Goal: Task Accomplishment & Management: Manage account settings

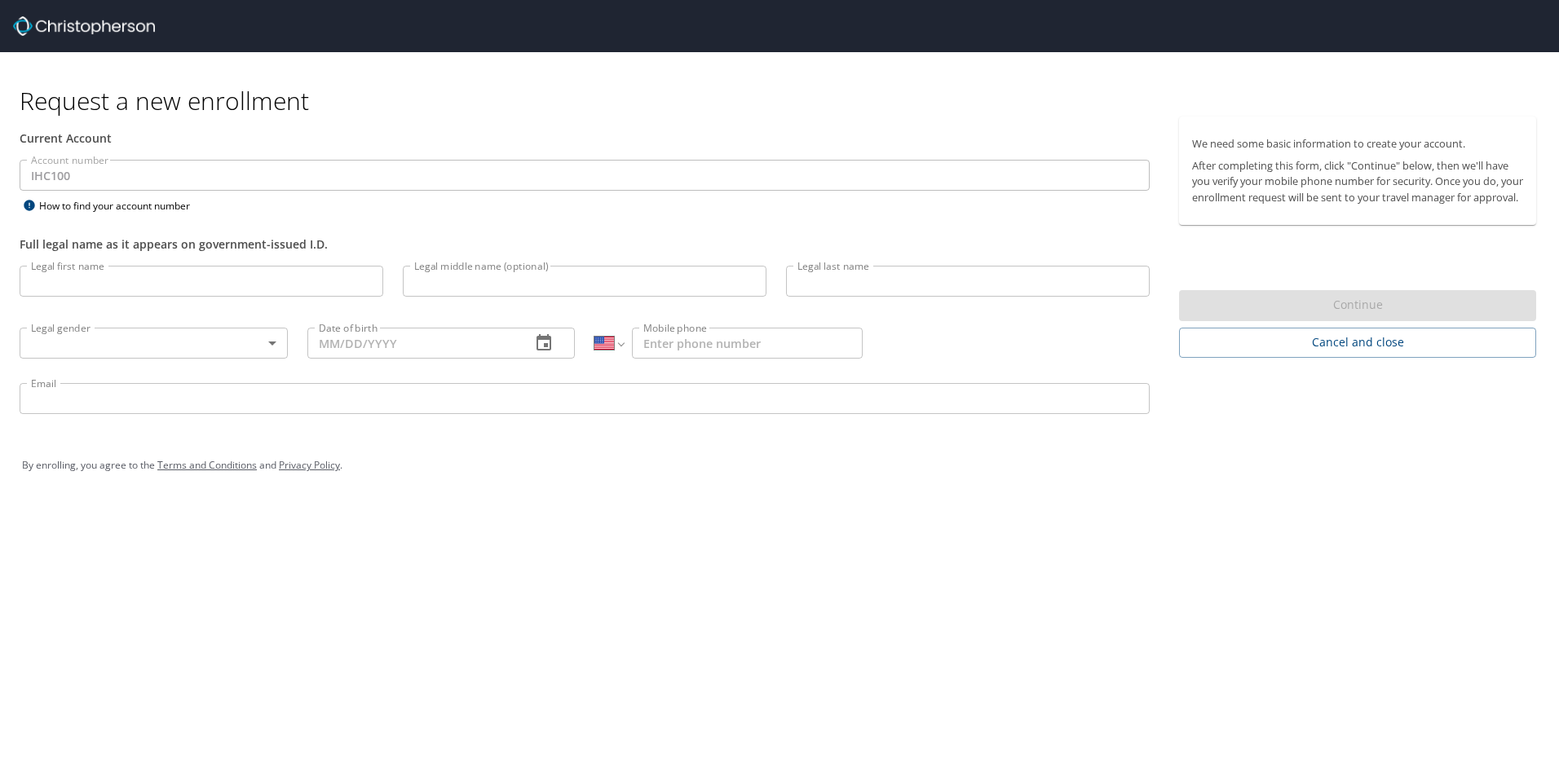
select select "US"
click at [76, 282] on input "Legal first name" at bounding box center [201, 282] width 364 height 31
click at [207, 294] on input "Legal first name" at bounding box center [201, 282] width 364 height 31
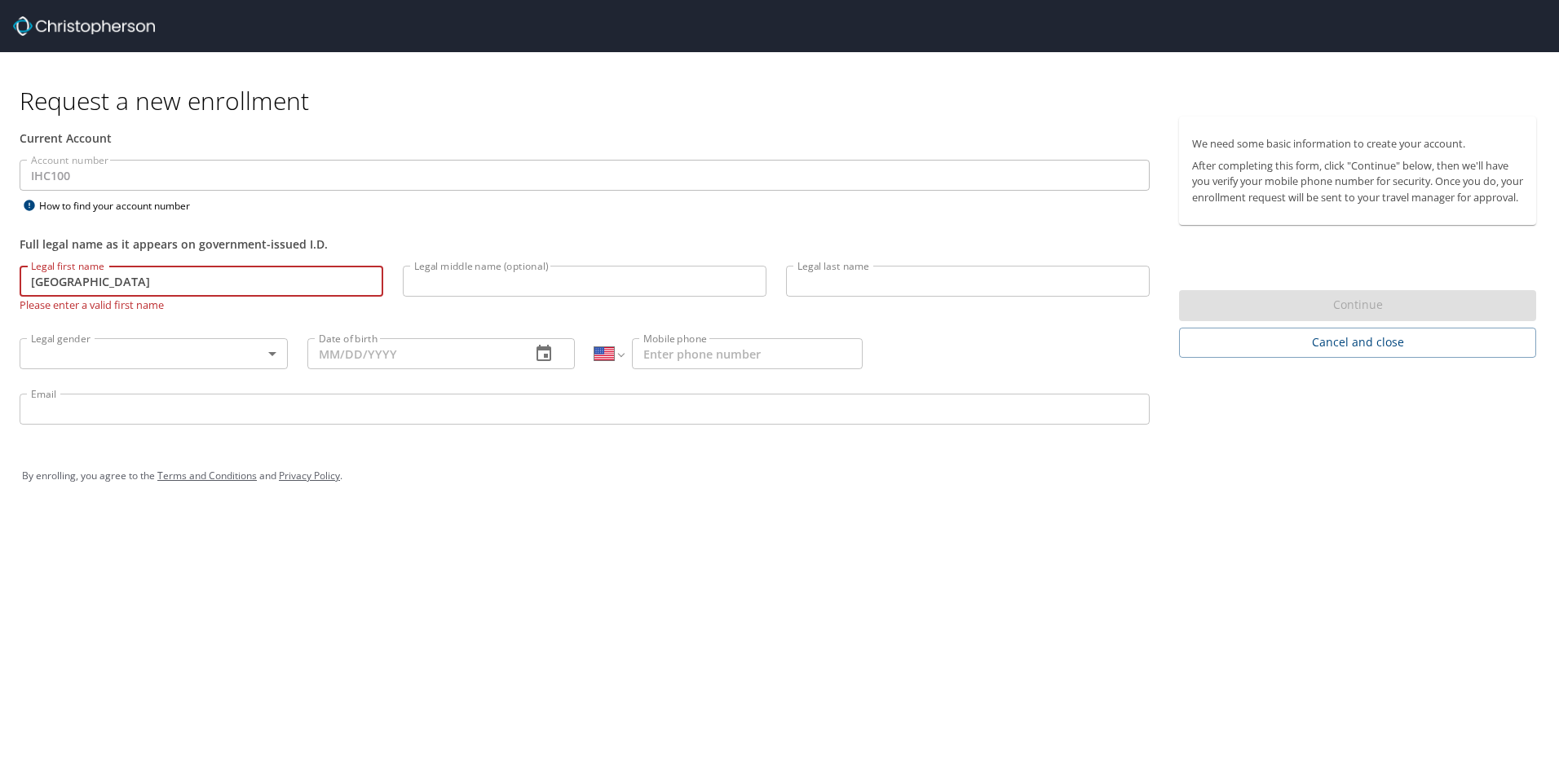
type input "vienna"
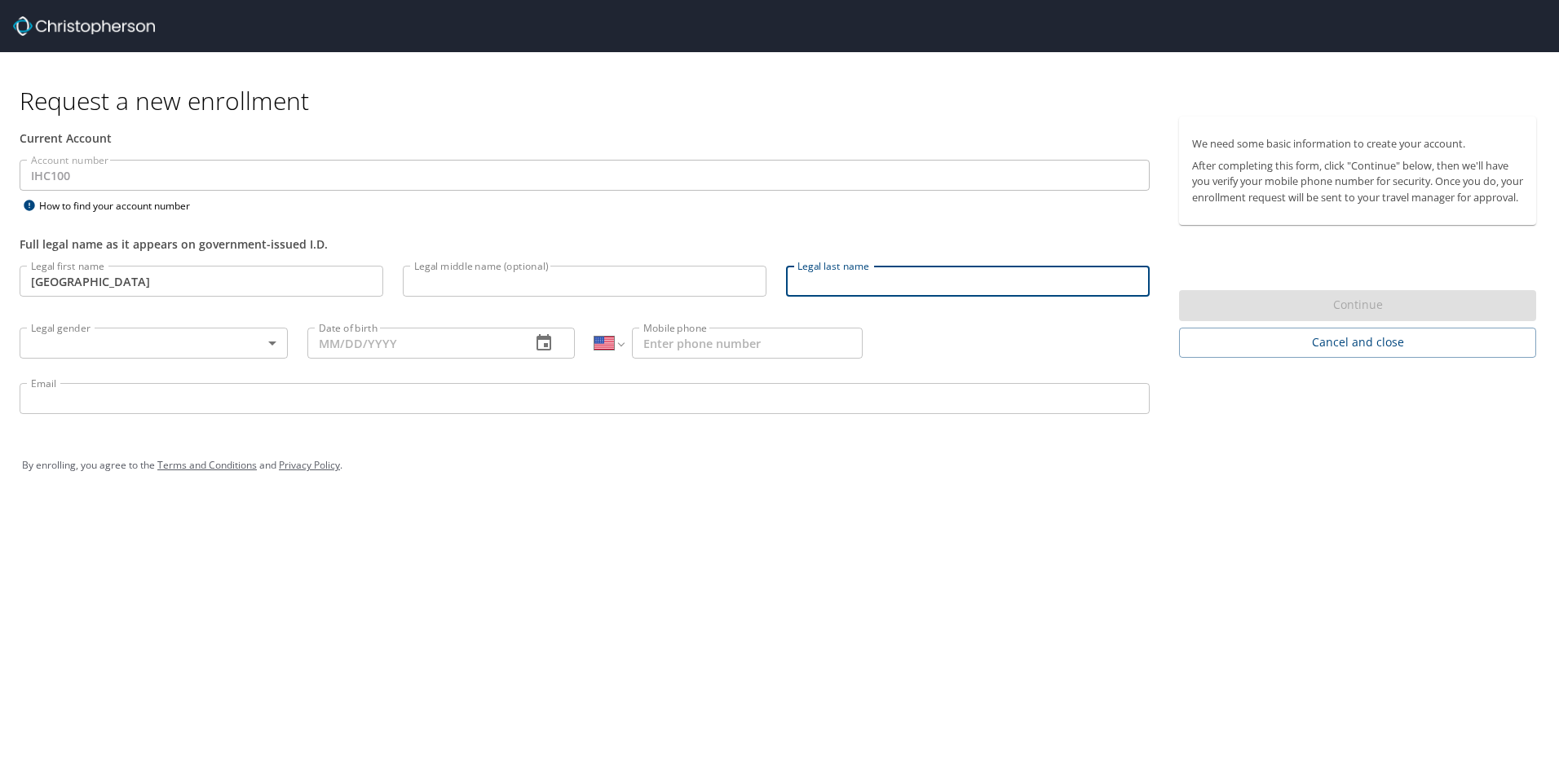
click at [885, 280] on input "Legal last name" at bounding box center [968, 282] width 364 height 31
type input "Moffett"
click at [30, 286] on input "vienna" at bounding box center [201, 282] width 364 height 31
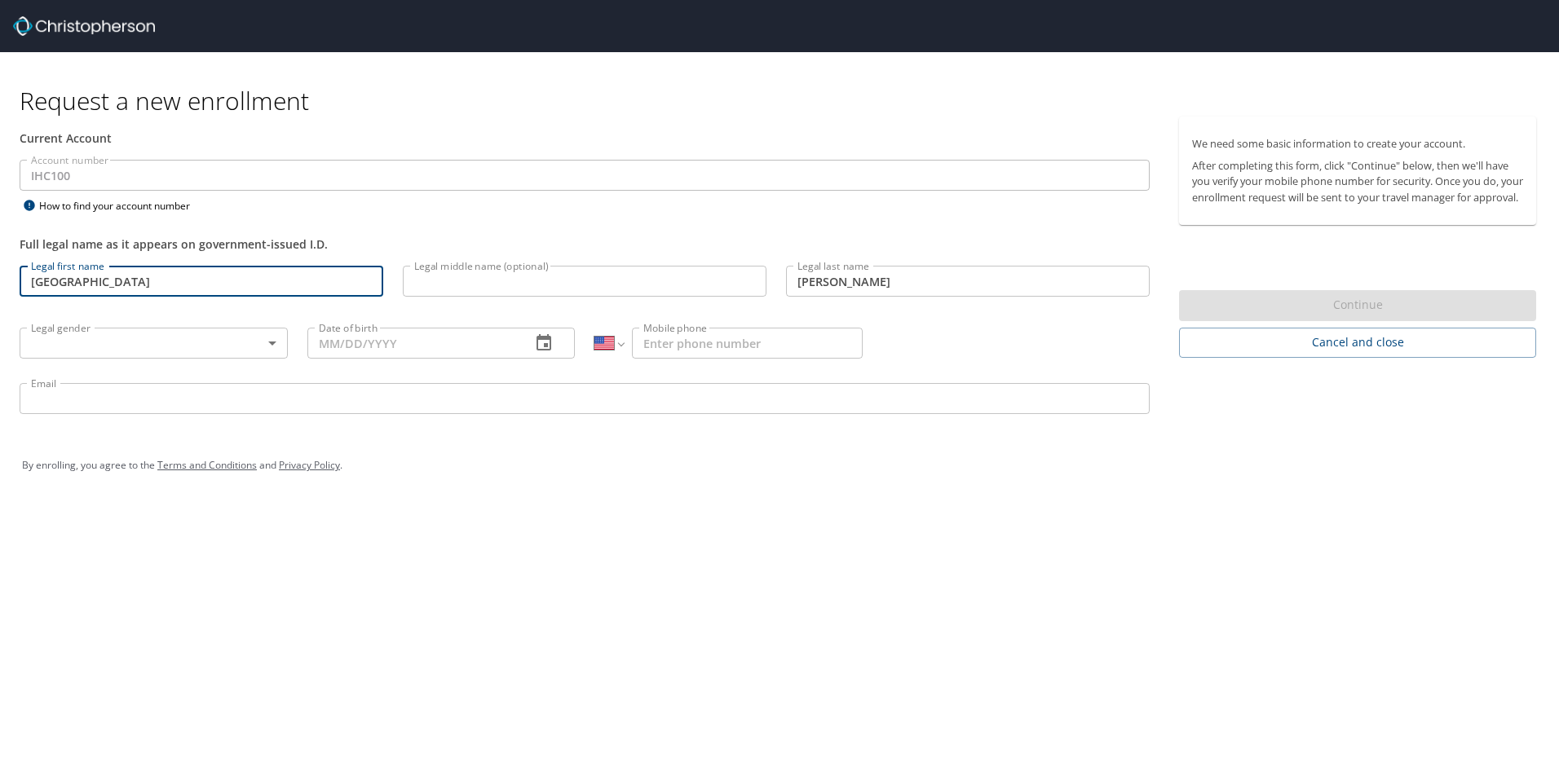
click at [39, 284] on input "vienna" at bounding box center [201, 282] width 364 height 31
type input "Vienna"
click at [76, 341] on body "Request a new enrollment Current Account Account number IHC100 Account number H…" at bounding box center [780, 392] width 1559 height 784
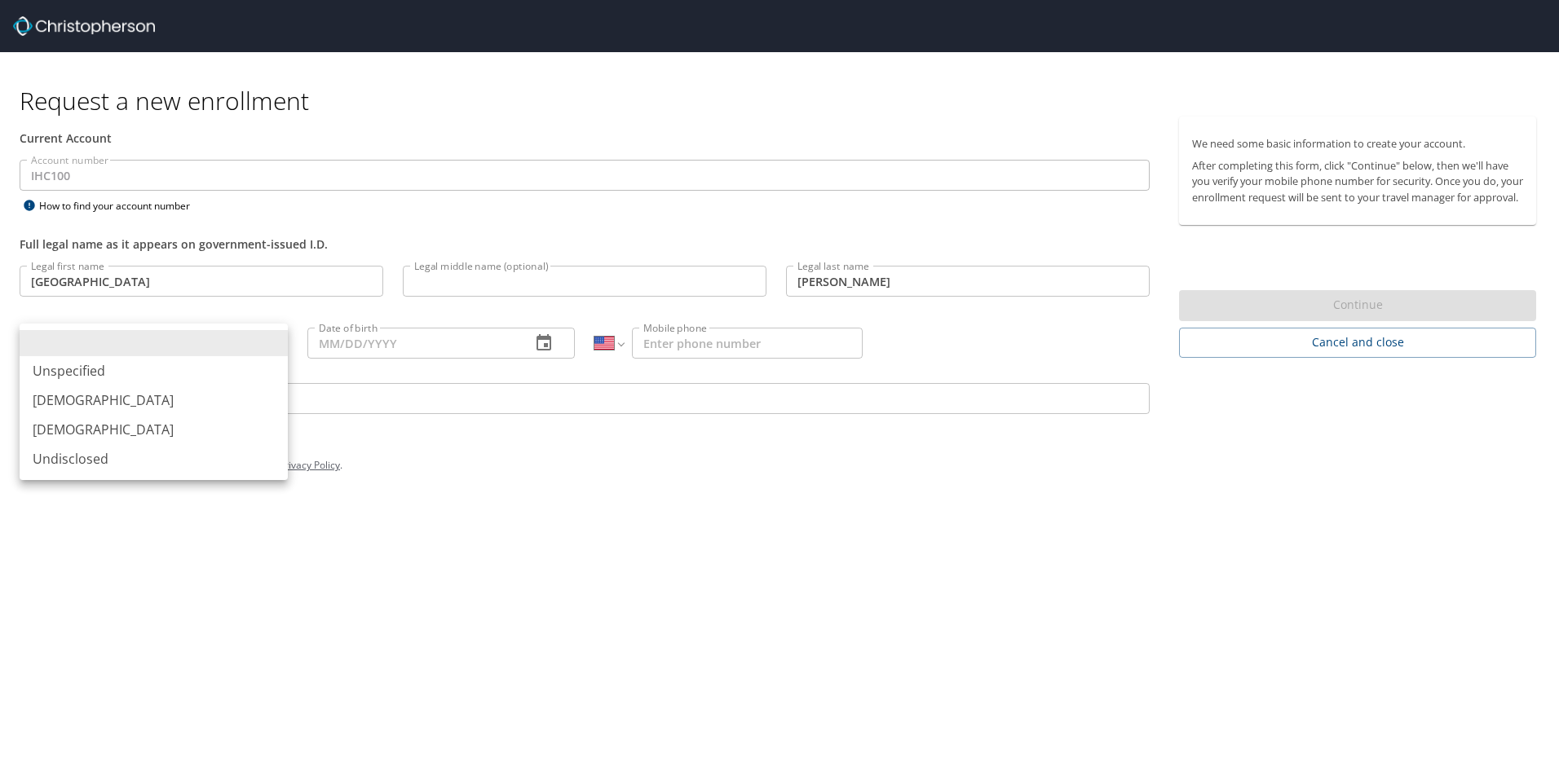
click at [92, 427] on li "Female" at bounding box center [154, 429] width 269 height 30
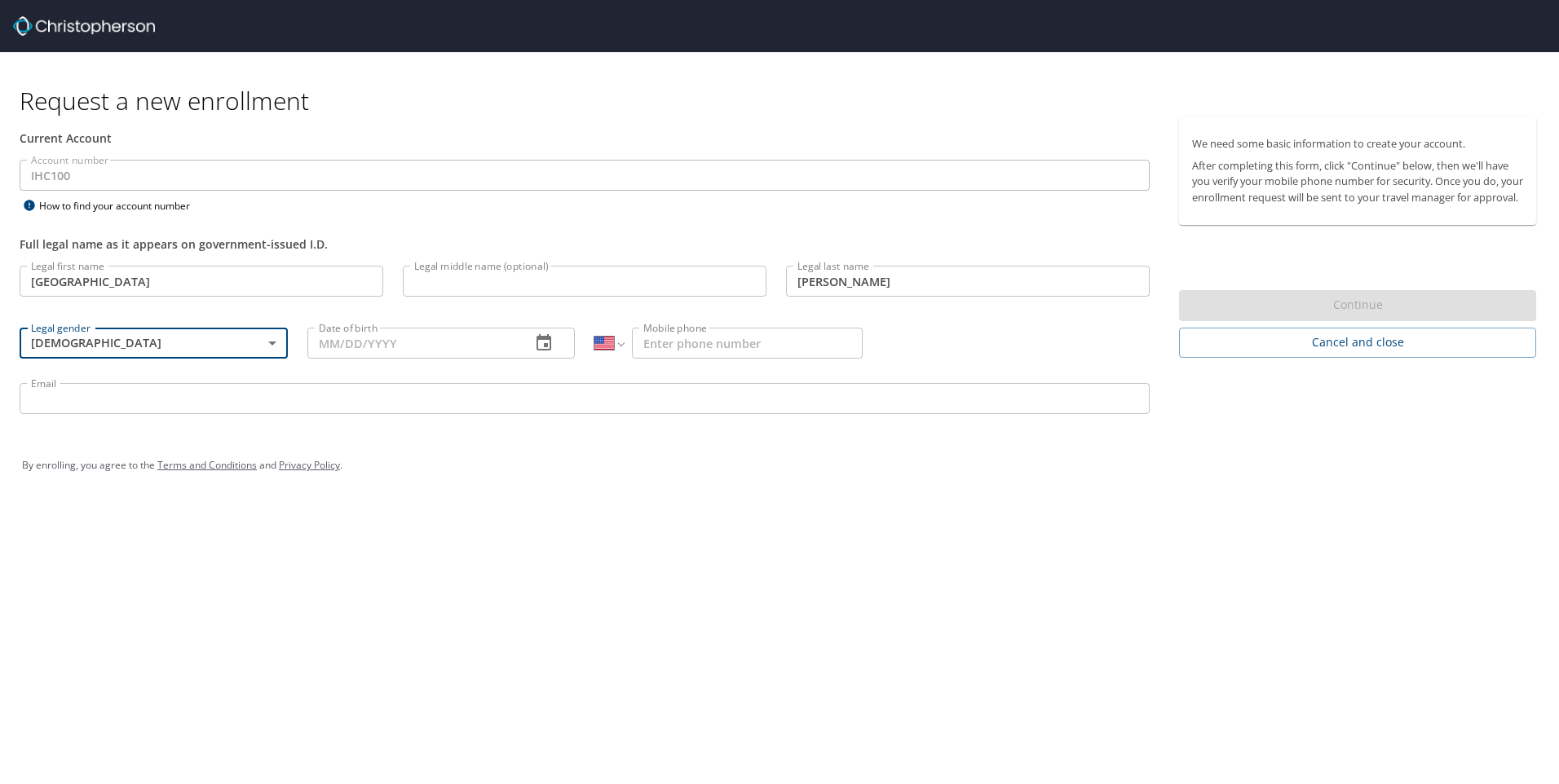
type input "Female"
click at [472, 337] on input "Date of birth" at bounding box center [412, 343] width 211 height 31
click at [550, 345] on icon "button" at bounding box center [544, 342] width 15 height 16
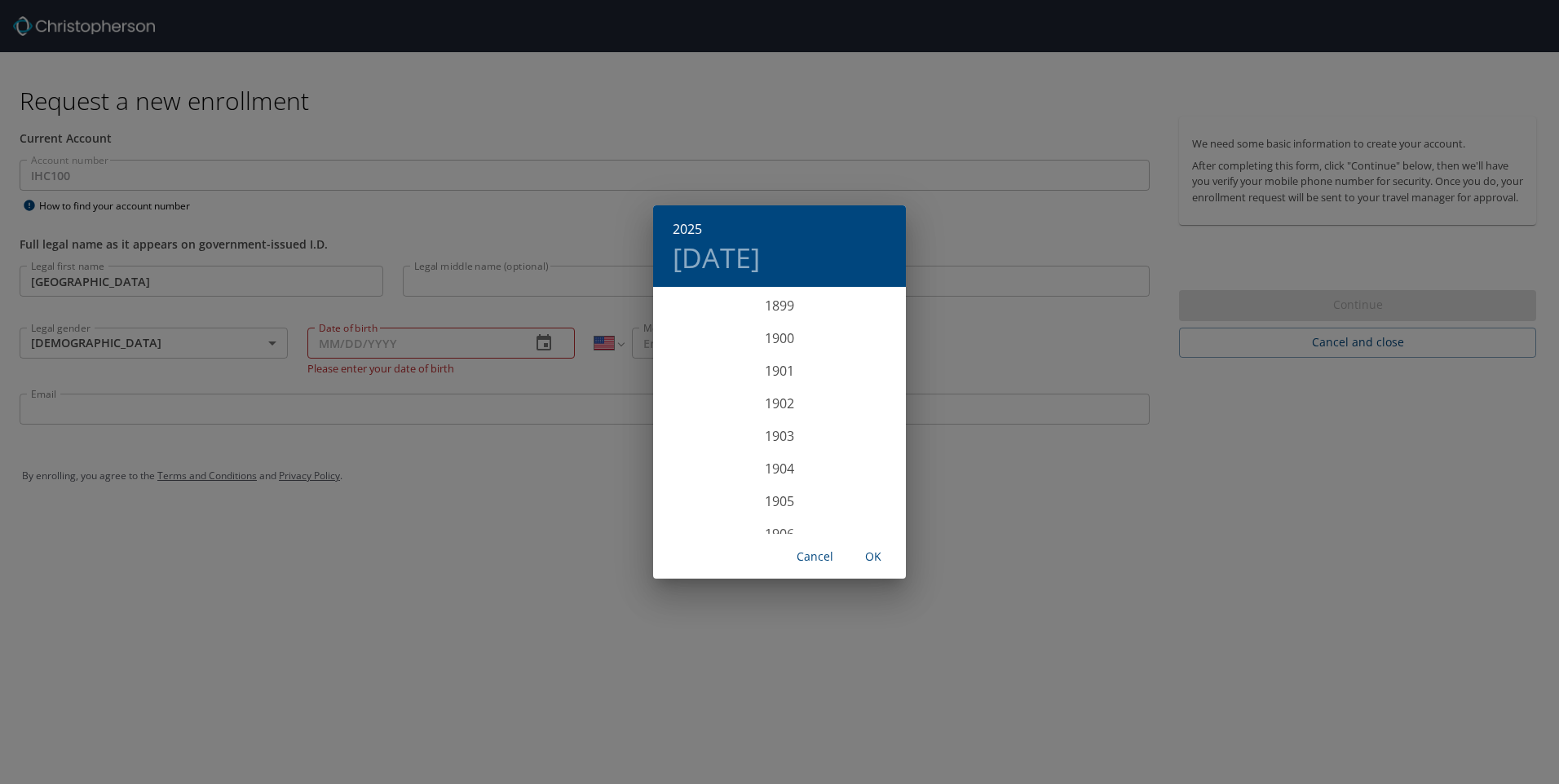
scroll to position [4009, 0]
click at [381, 350] on div "2025 Wed, Oct 1 1899 1900 1901 1902 1903 1904 1905 1906 1907 1908 1909 1910 191…" at bounding box center [780, 392] width 1559 height 784
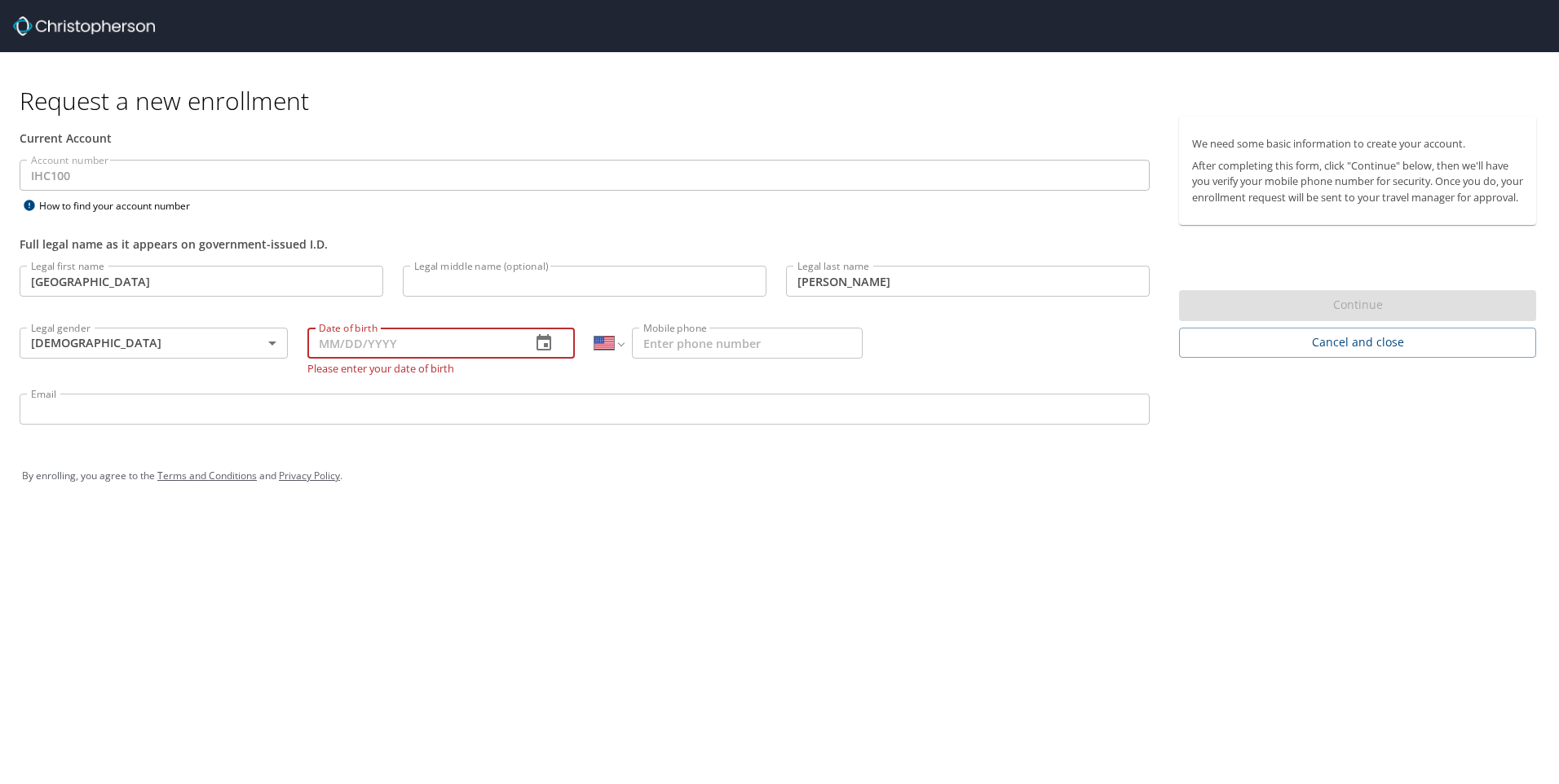
click at [359, 335] on input "Date of birth" at bounding box center [412, 343] width 211 height 31
type input "08/23/1995"
click at [762, 335] on input "Mobile phone" at bounding box center [747, 343] width 231 height 31
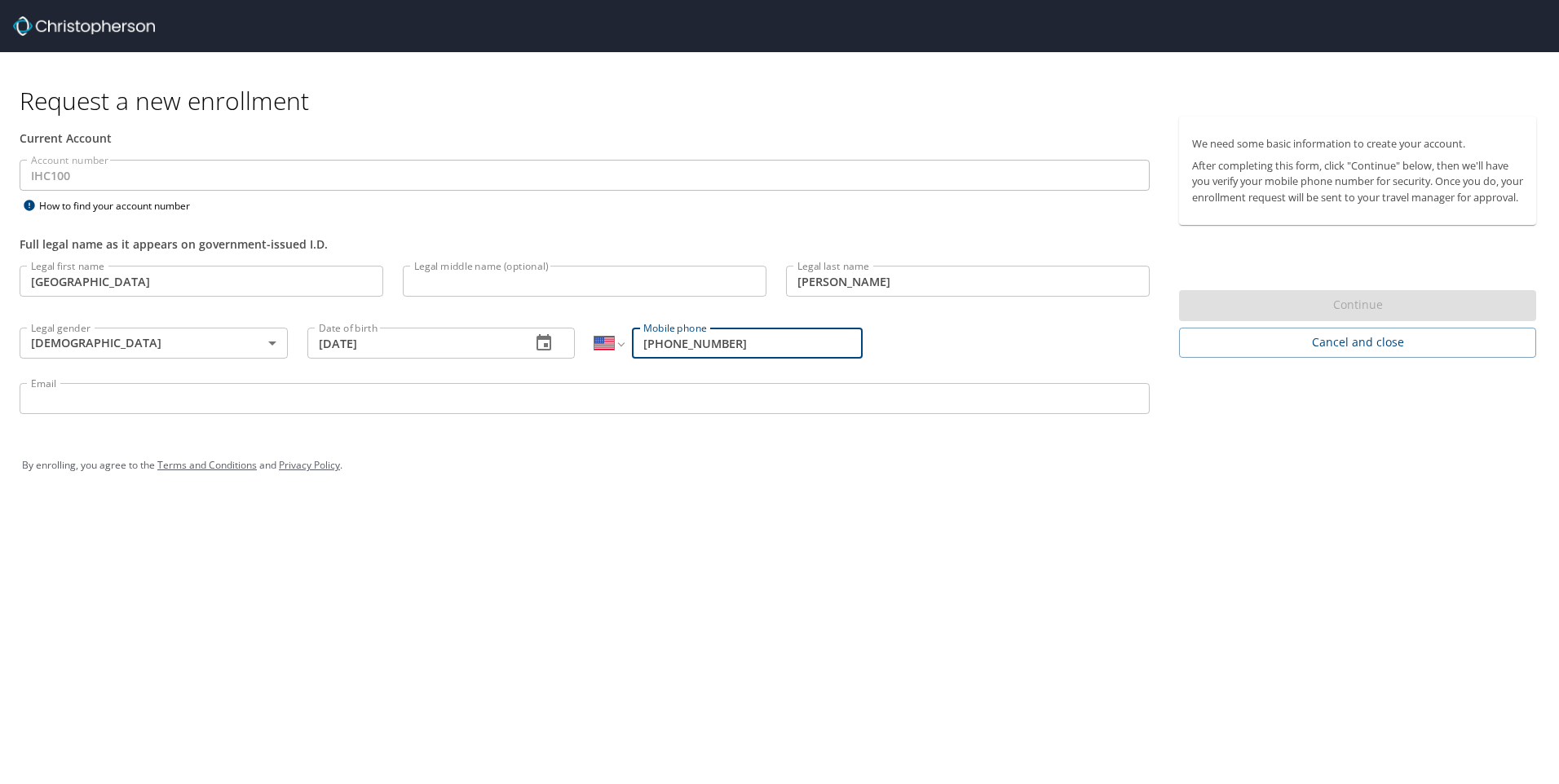
type input "(801) 668-0916"
click at [625, 415] on p at bounding box center [585, 416] width 1130 height 5
click at [619, 401] on input "Email" at bounding box center [585, 399] width 1130 height 31
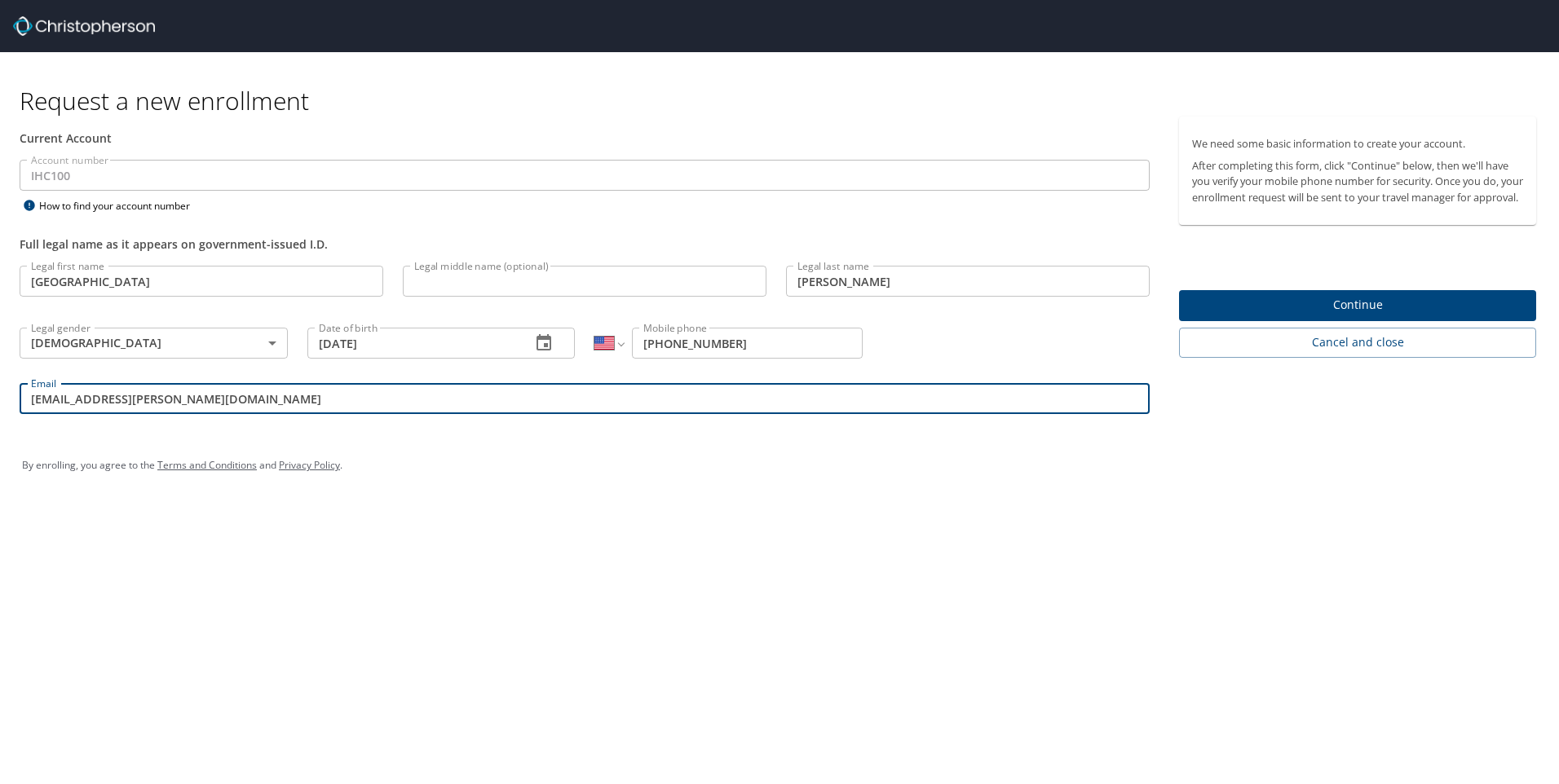
type input "vienna.moffett@imail.org"
click at [1265, 315] on span "Continue" at bounding box center [1357, 305] width 331 height 21
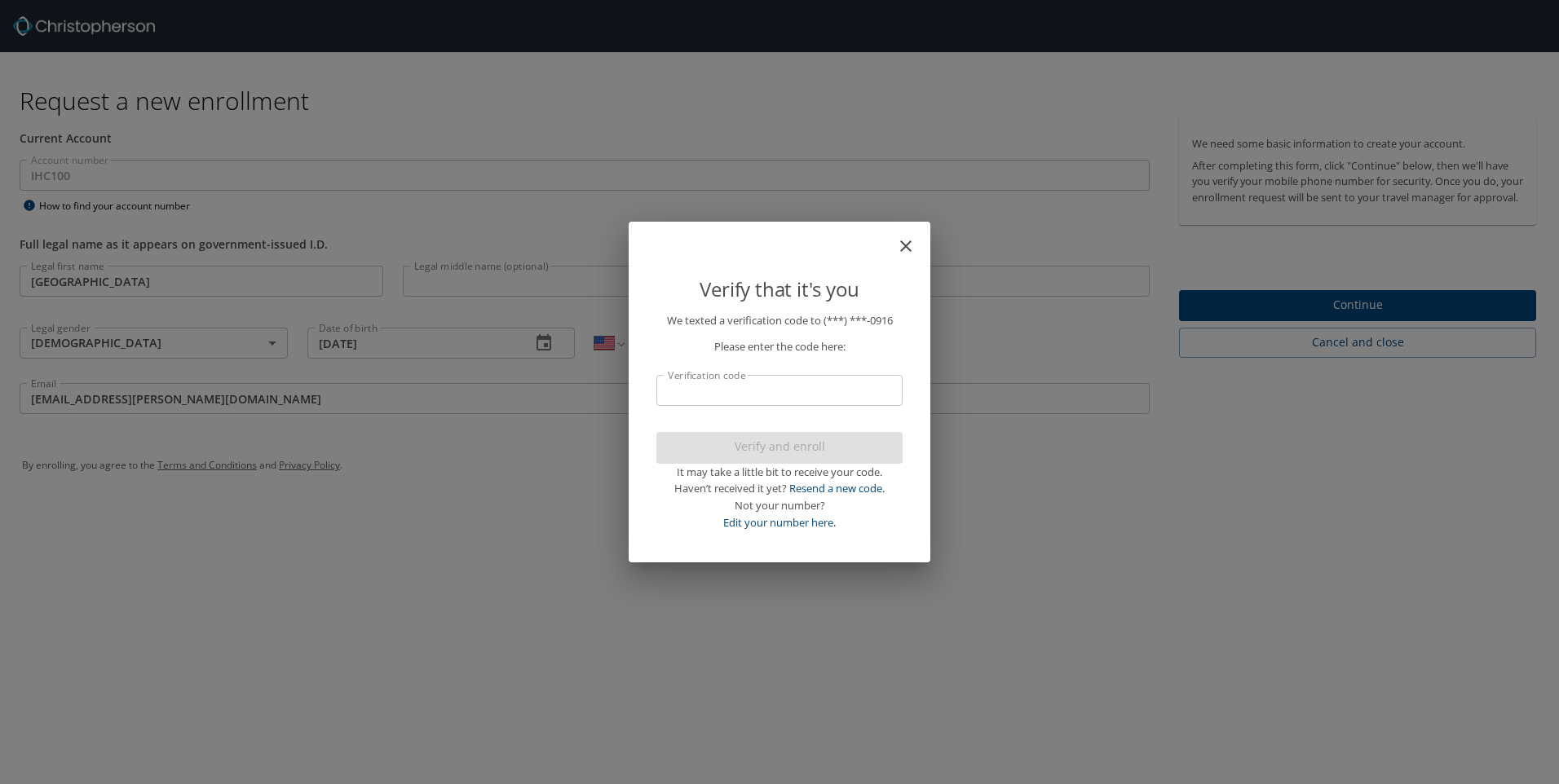
click at [849, 401] on input "Verification code" at bounding box center [780, 391] width 246 height 31
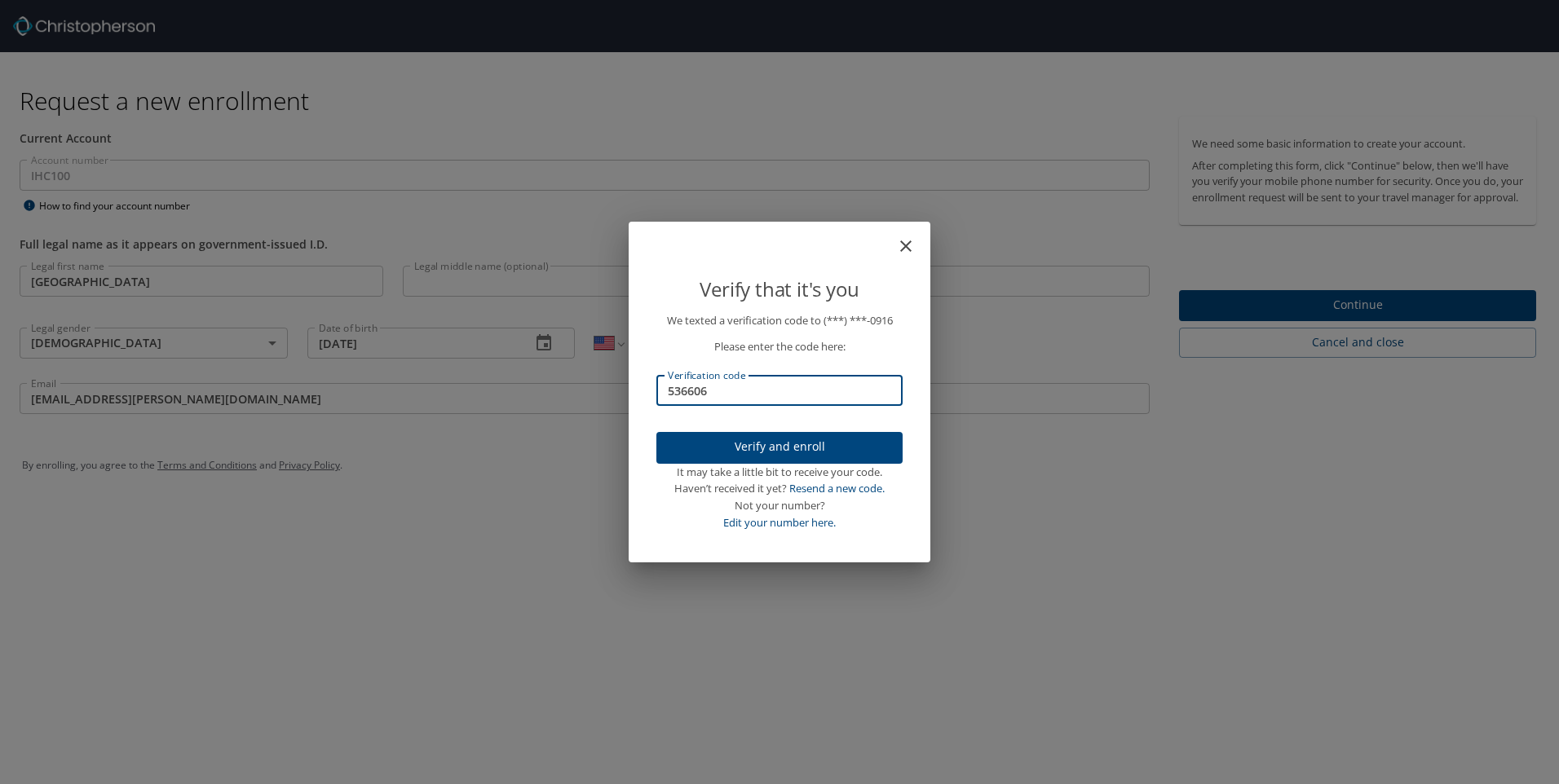
type input "536606"
click at [835, 455] on span "Verify and enroll" at bounding box center [780, 447] width 220 height 21
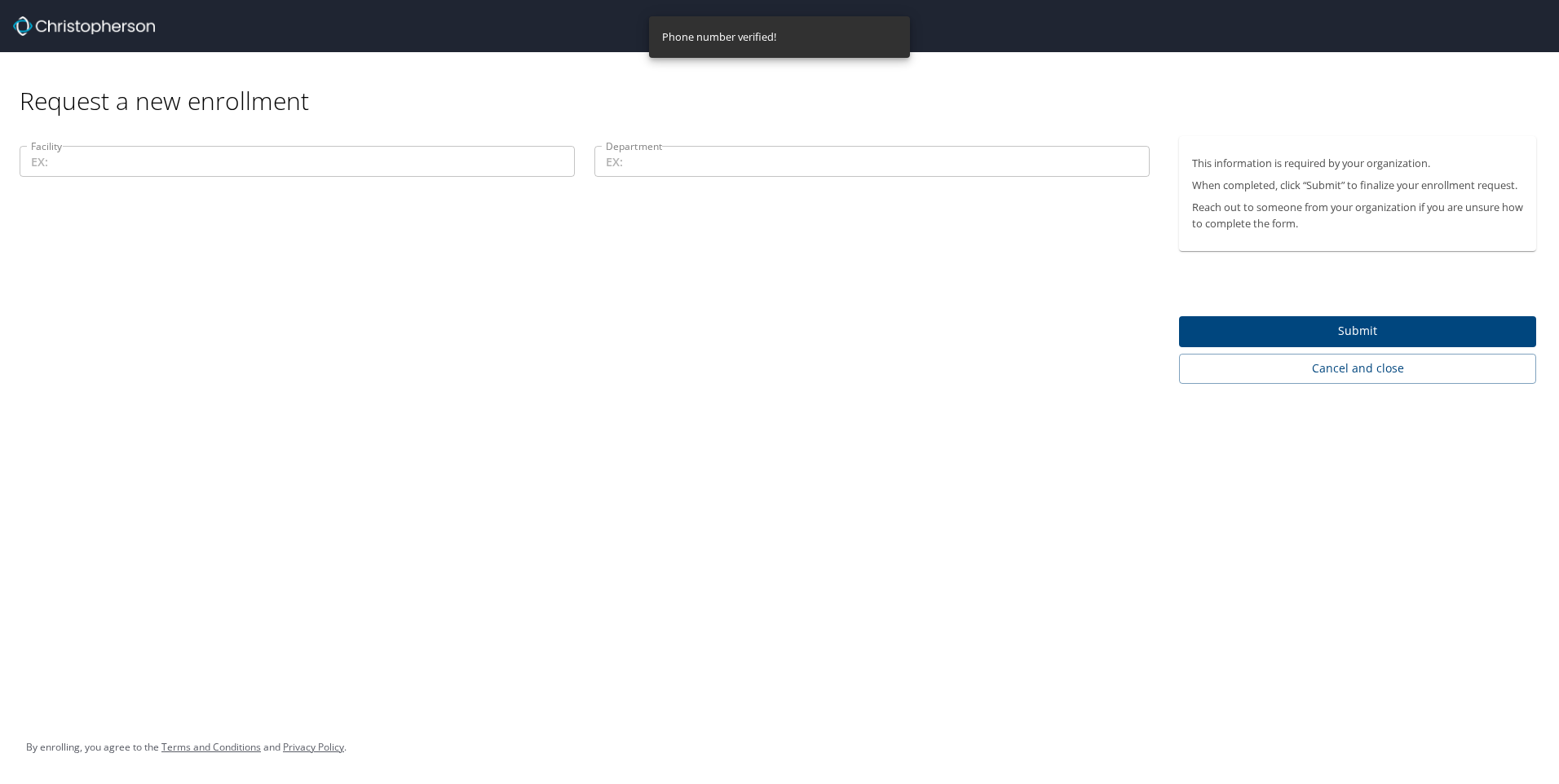
click at [233, 168] on input "Facility" at bounding box center [297, 162] width 555 height 31
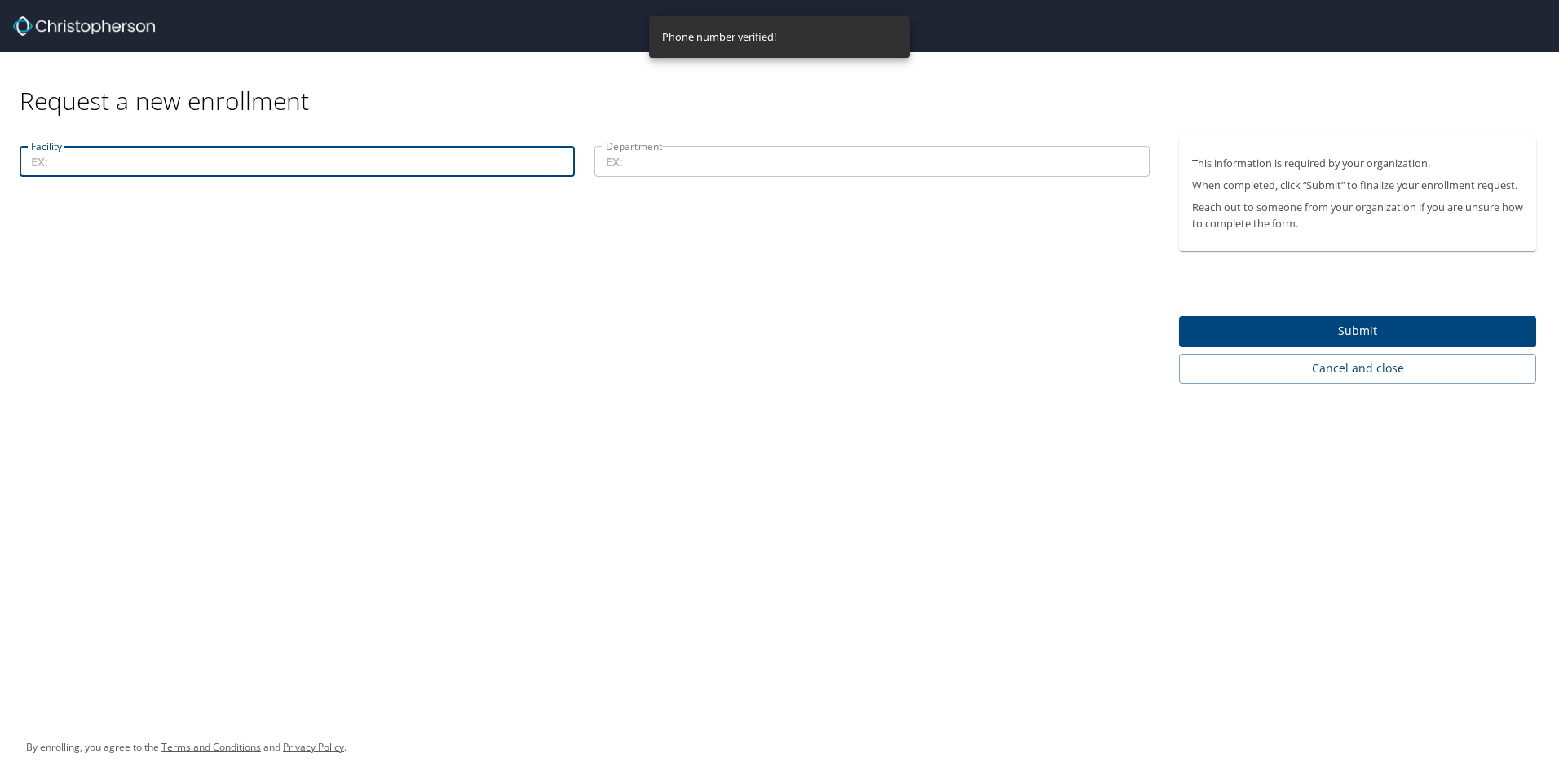
paste input "19200 25018"
click at [646, 163] on input "Department" at bounding box center [872, 162] width 555 height 31
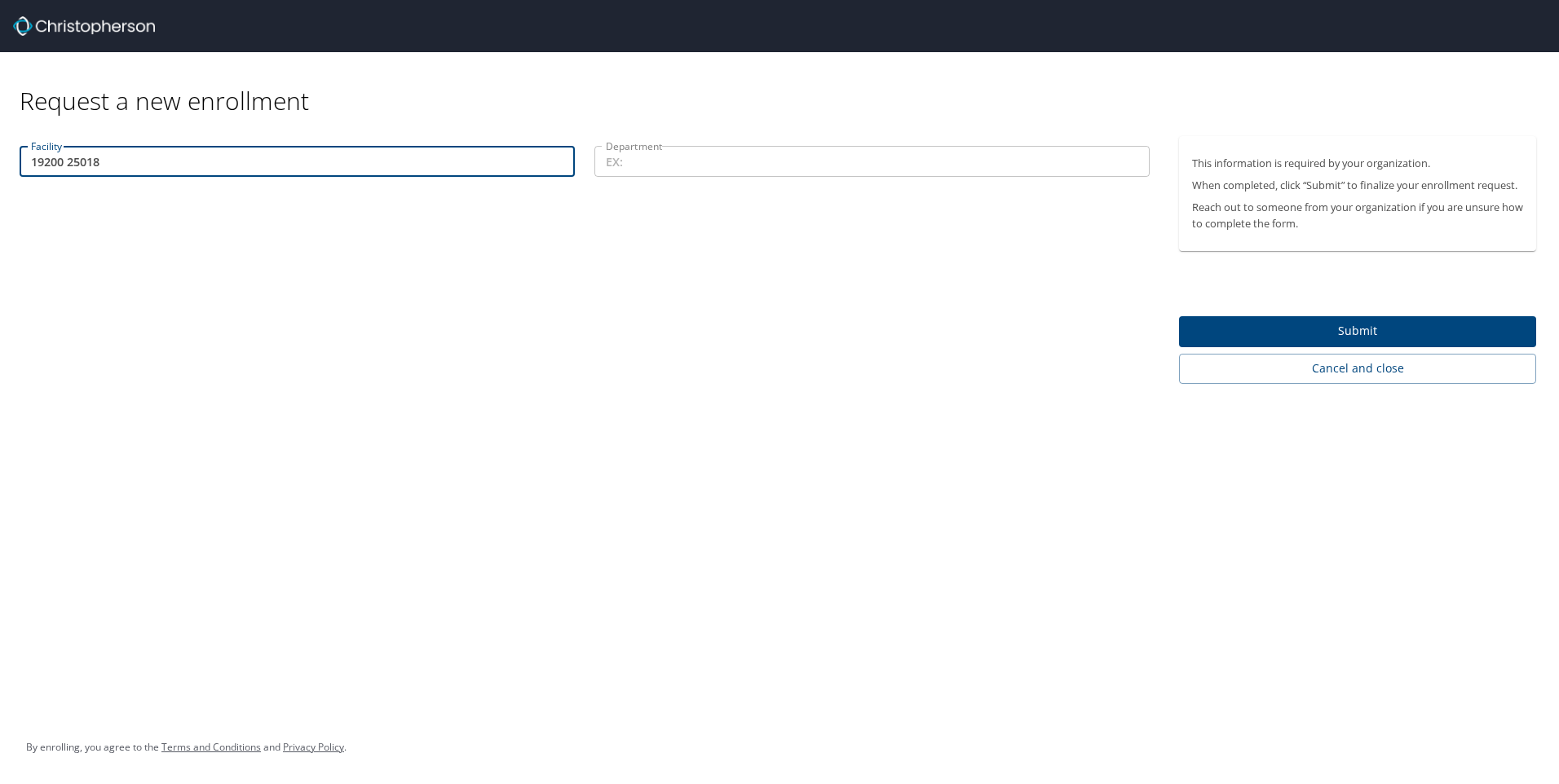
drag, startPoint x: 68, startPoint y: 161, endPoint x: 110, endPoint y: 165, distance: 42.2
click at [110, 165] on input "19200 25018" at bounding box center [297, 162] width 555 height 31
type input "19200"
click at [653, 164] on input "Department" at bounding box center [872, 162] width 555 height 31
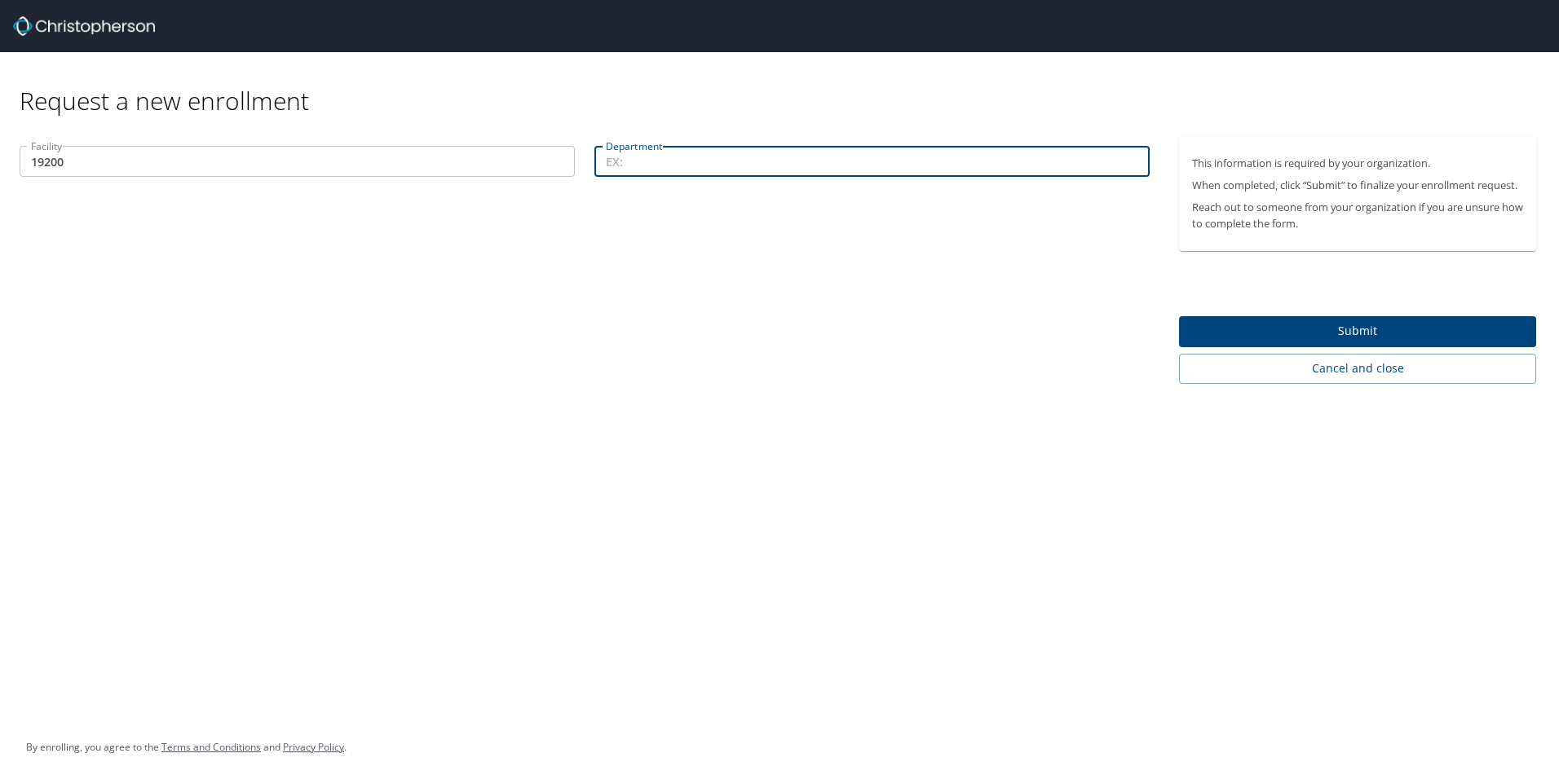
paste input "25018"
type input "25018"
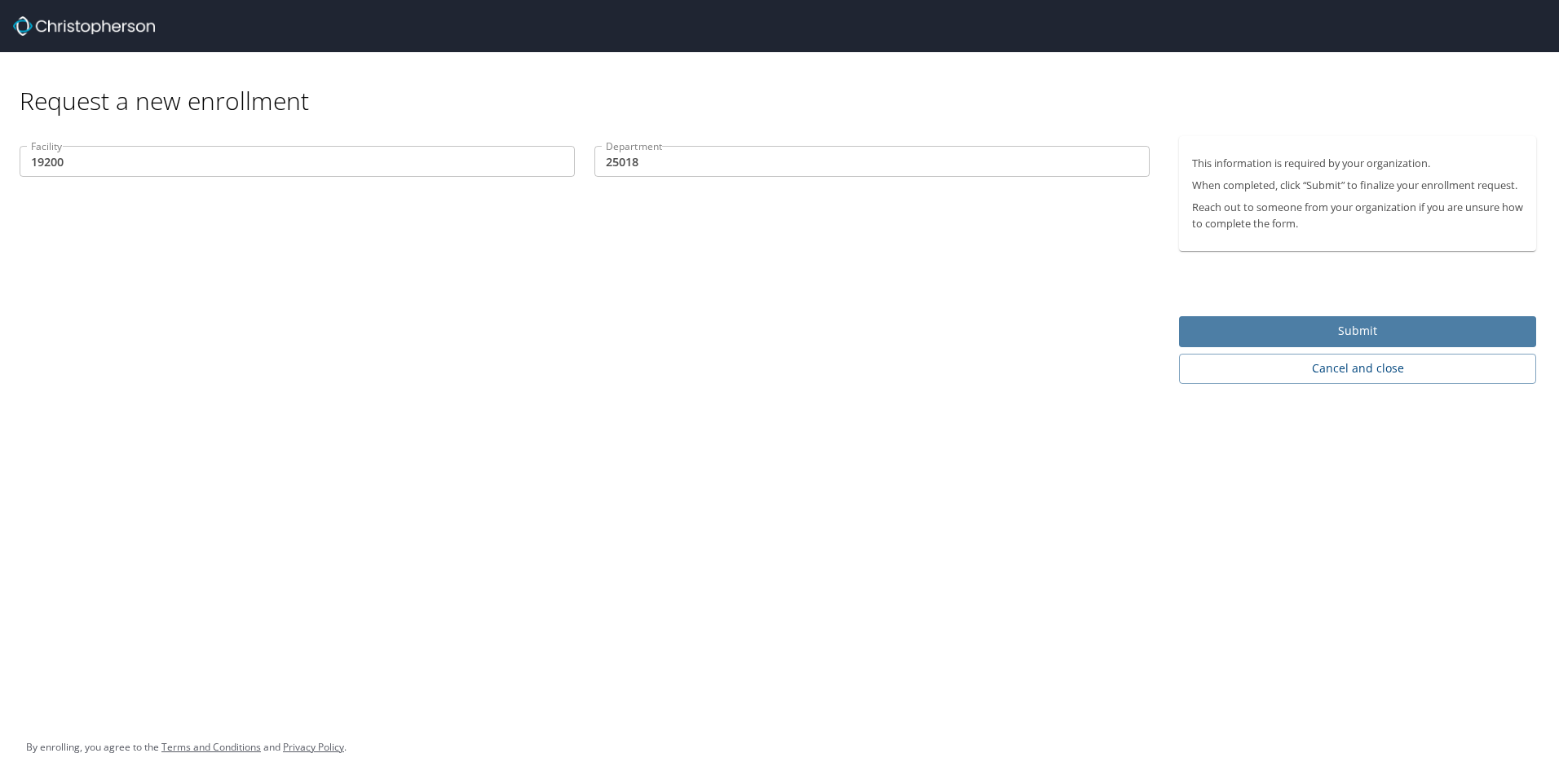
click at [1261, 325] on span "Submit" at bounding box center [1357, 331] width 331 height 21
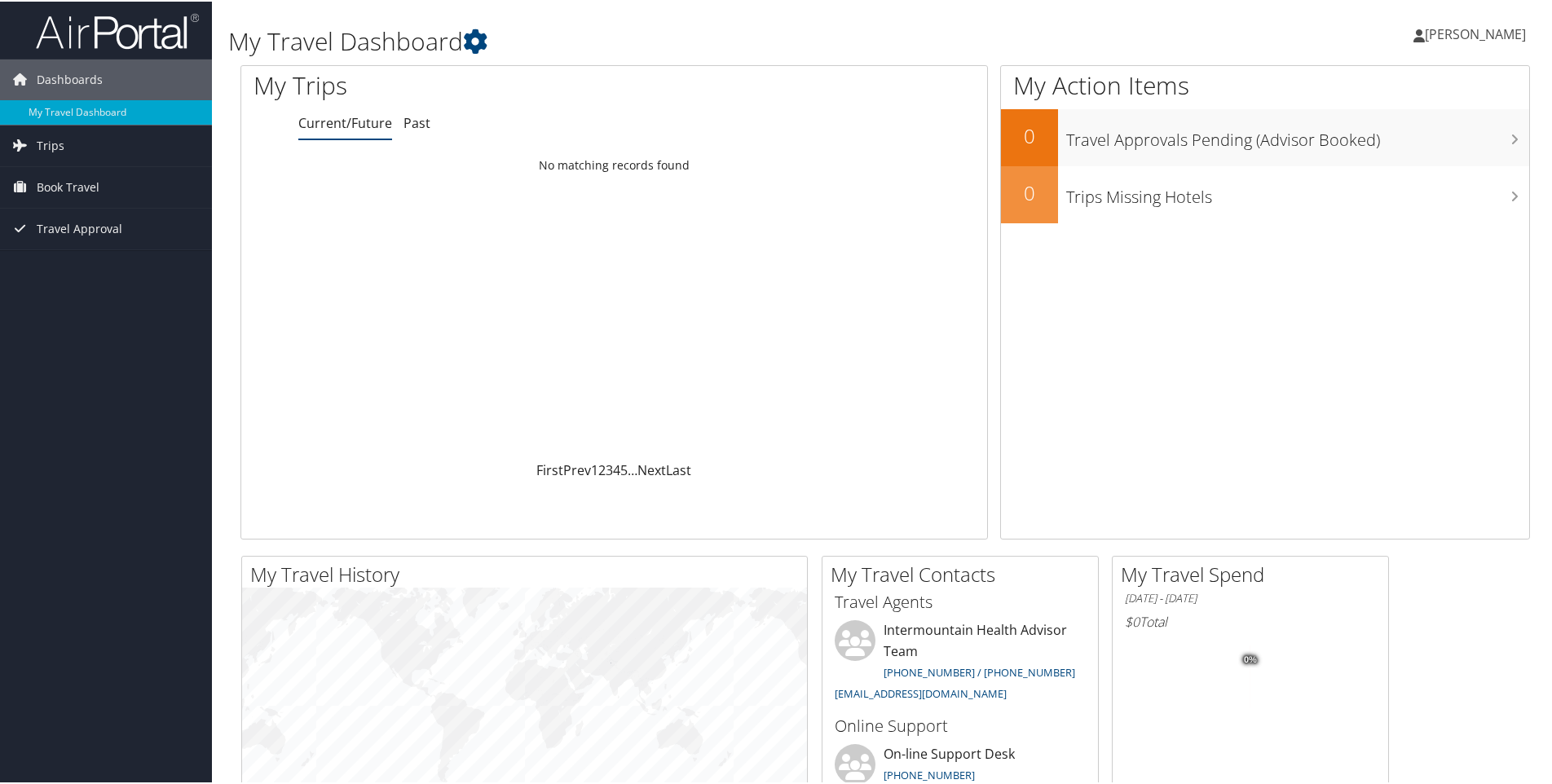
click at [1466, 35] on span "[PERSON_NAME]" at bounding box center [1475, 33] width 101 height 18
click at [1421, 151] on link "View Travel Profile" at bounding box center [1431, 145] width 181 height 28
click at [1460, 25] on span "[PERSON_NAME]" at bounding box center [1475, 33] width 101 height 18
click at [1380, 98] on link "My Settings" at bounding box center [1431, 89] width 181 height 28
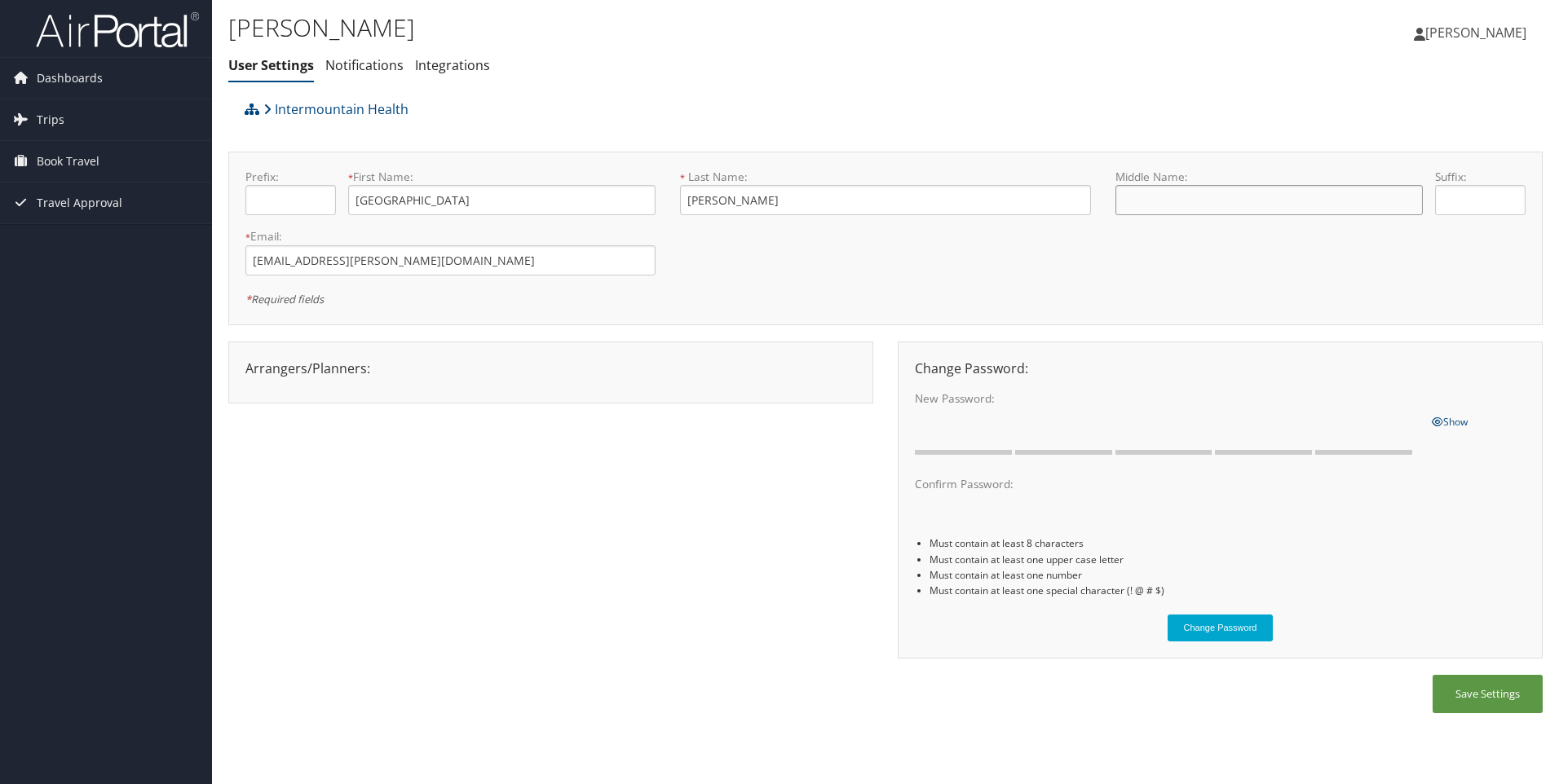
click at [1195, 208] on input "text" at bounding box center [1269, 199] width 307 height 30
type input "Aurora"
click at [648, 527] on div "Arrangers/Planners: Edit Arrangers & Planners Amanda Aagard Amanda Cole Amy Lov…" at bounding box center [885, 508] width 1314 height 334
click at [1142, 693] on div "Save Settings" at bounding box center [885, 702] width 1314 height 55
click at [1454, 420] on span "Show" at bounding box center [1450, 421] width 36 height 14
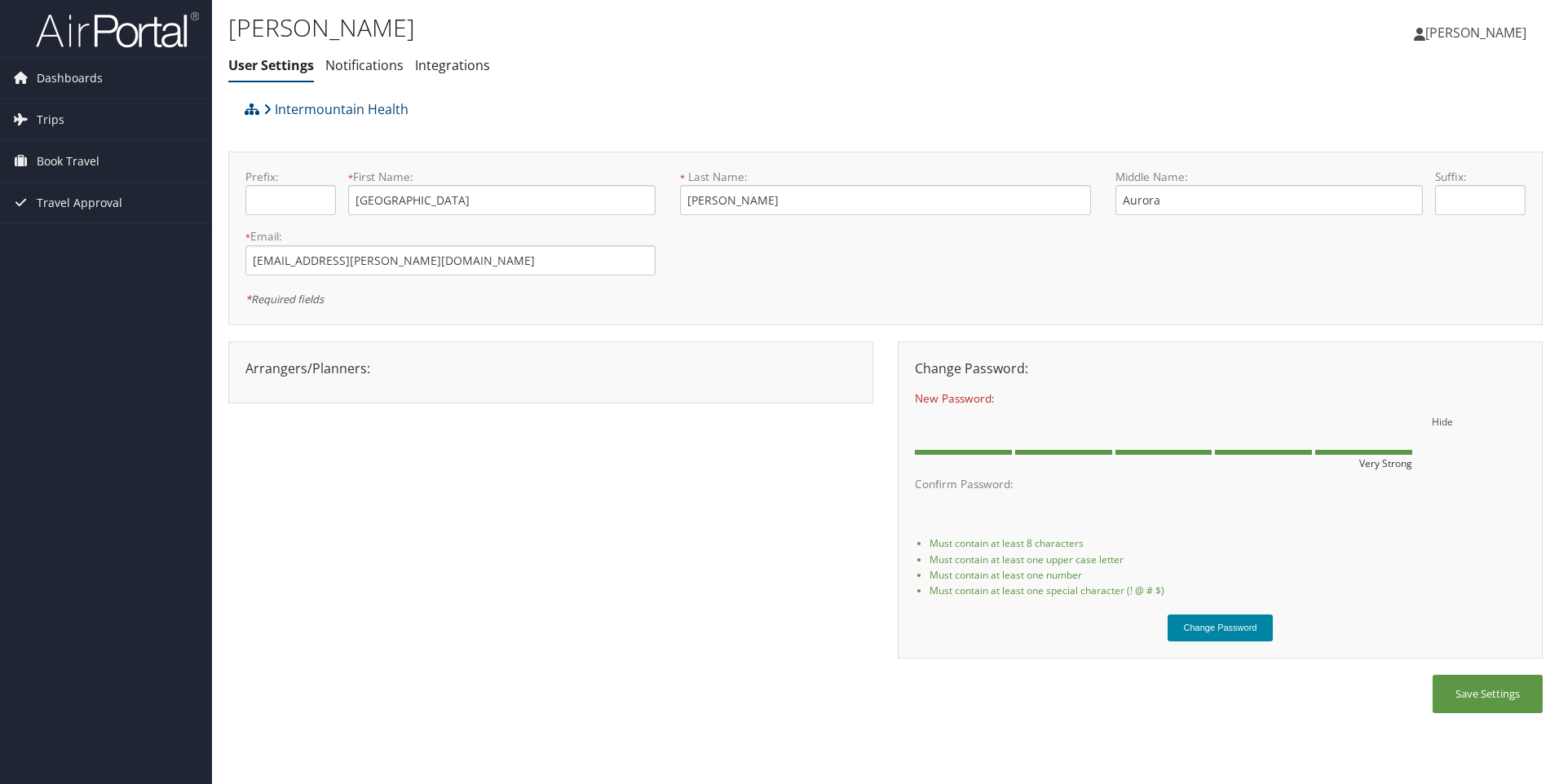
click at [1244, 650] on div "Change Password: New Password: One or more of the requirements are not met Hide…" at bounding box center [1220, 500] width 645 height 318
click at [1237, 631] on button "Change Password" at bounding box center [1220, 627] width 106 height 27
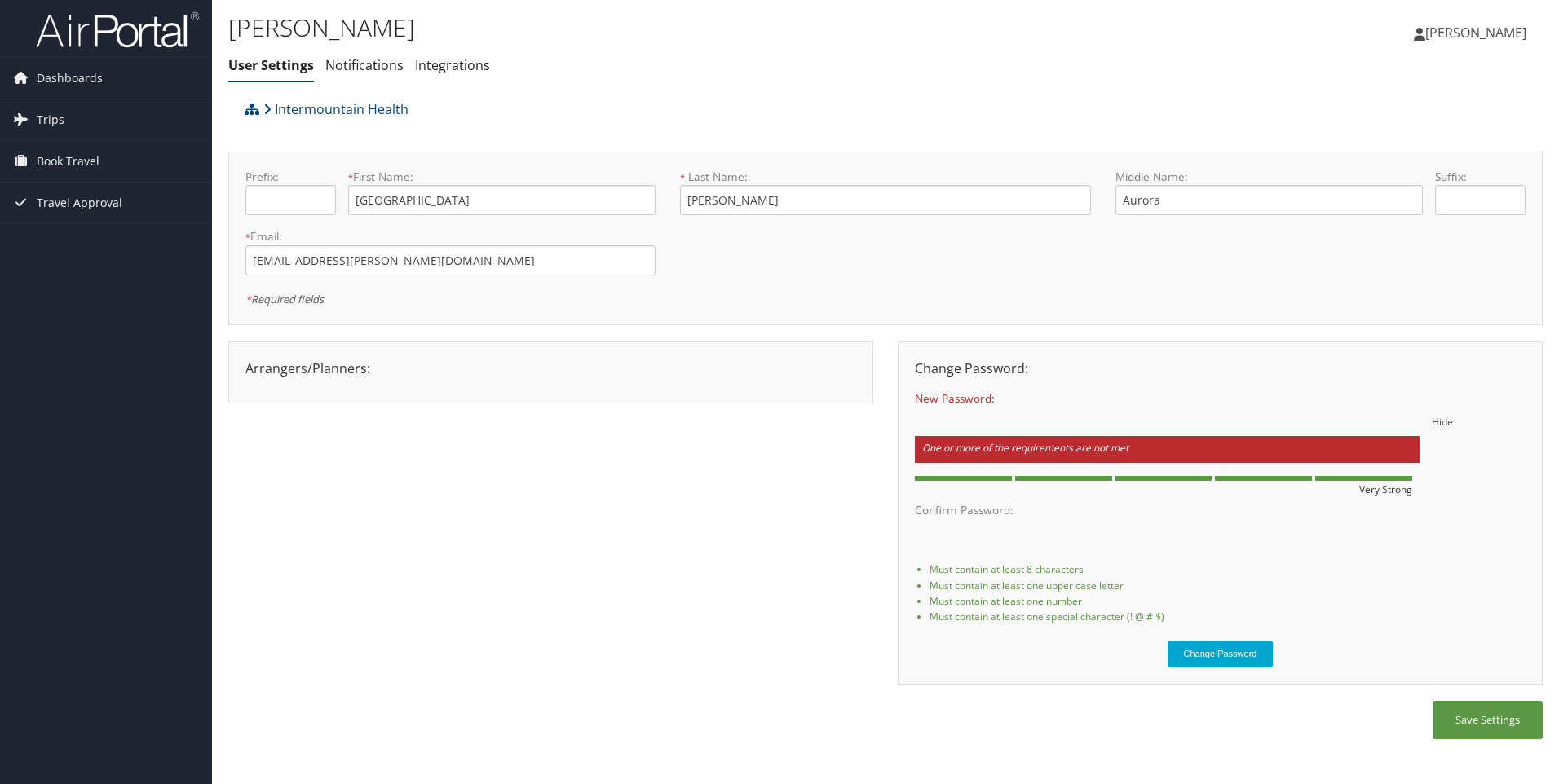
click at [1331, 572] on li "Must contain at least 8 characters" at bounding box center [1228, 569] width 596 height 16
click at [615, 426] on div "Arrangers/Planners: Edit Arrangers & Planners Amanda Aagard Amanda Cole Amy Lov…" at bounding box center [885, 521] width 1314 height 360
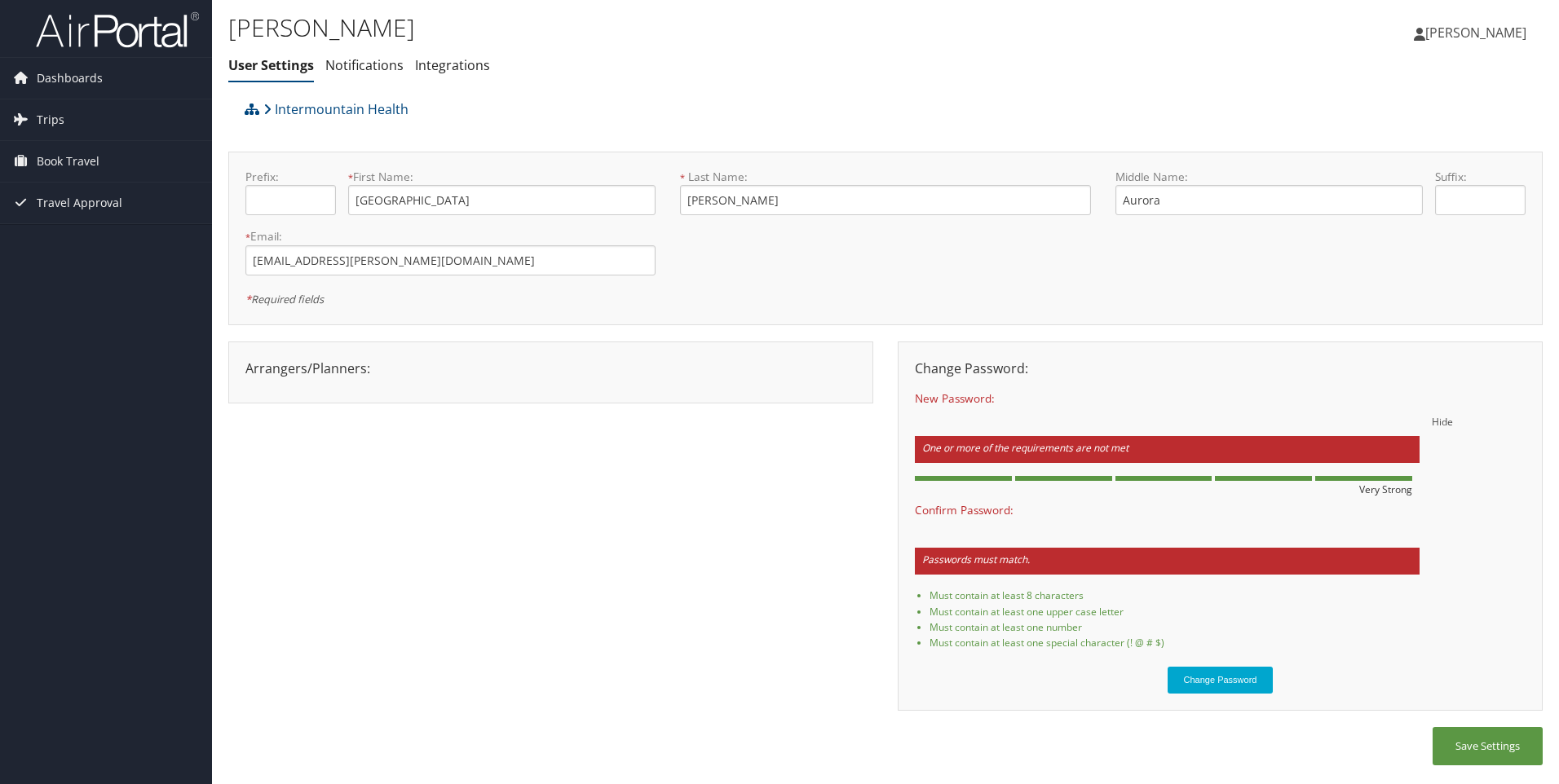
click at [1392, 612] on li "Must contain at least one upper case letter" at bounding box center [1228, 612] width 596 height 16
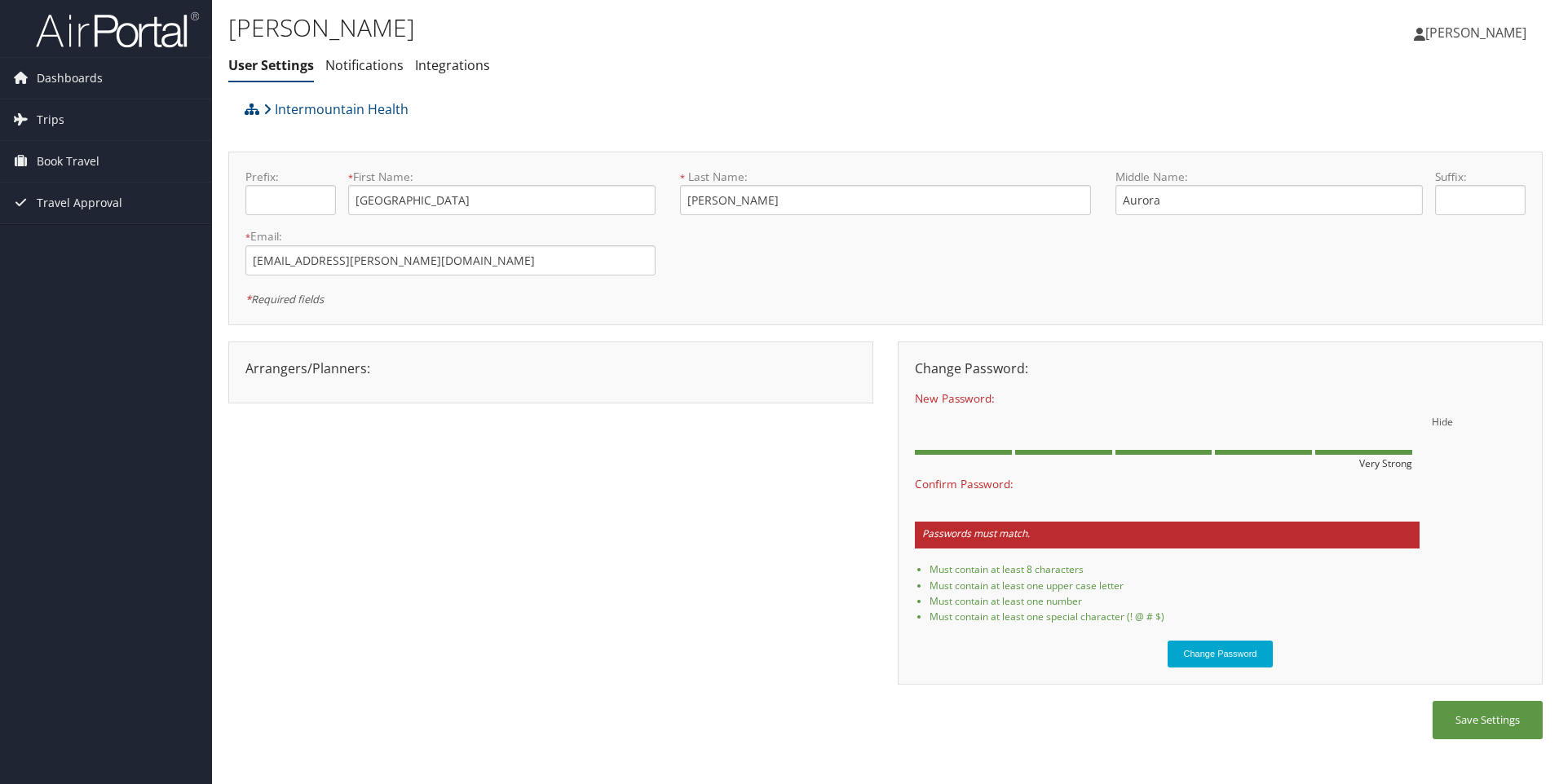
click at [1457, 505] on div "Confirm Password: Passwords must match." at bounding box center [1220, 519] width 635 height 85
click at [613, 503] on div "Arrangers/Planners: Edit Arrangers & Planners Amanda Aagard Amanda Cole Amy Lov…" at bounding box center [885, 521] width 1314 height 360
click at [673, 434] on div "Arrangers/Planners: Edit Arrangers & Planners Amanda Aagard Amanda Cole Amy Lov…" at bounding box center [885, 521] width 1314 height 360
click at [845, 557] on div "Arrangers/Planners: Edit Arrangers & Planners Amanda Aagard Amanda Cole Amy Lov…" at bounding box center [885, 521] width 1314 height 360
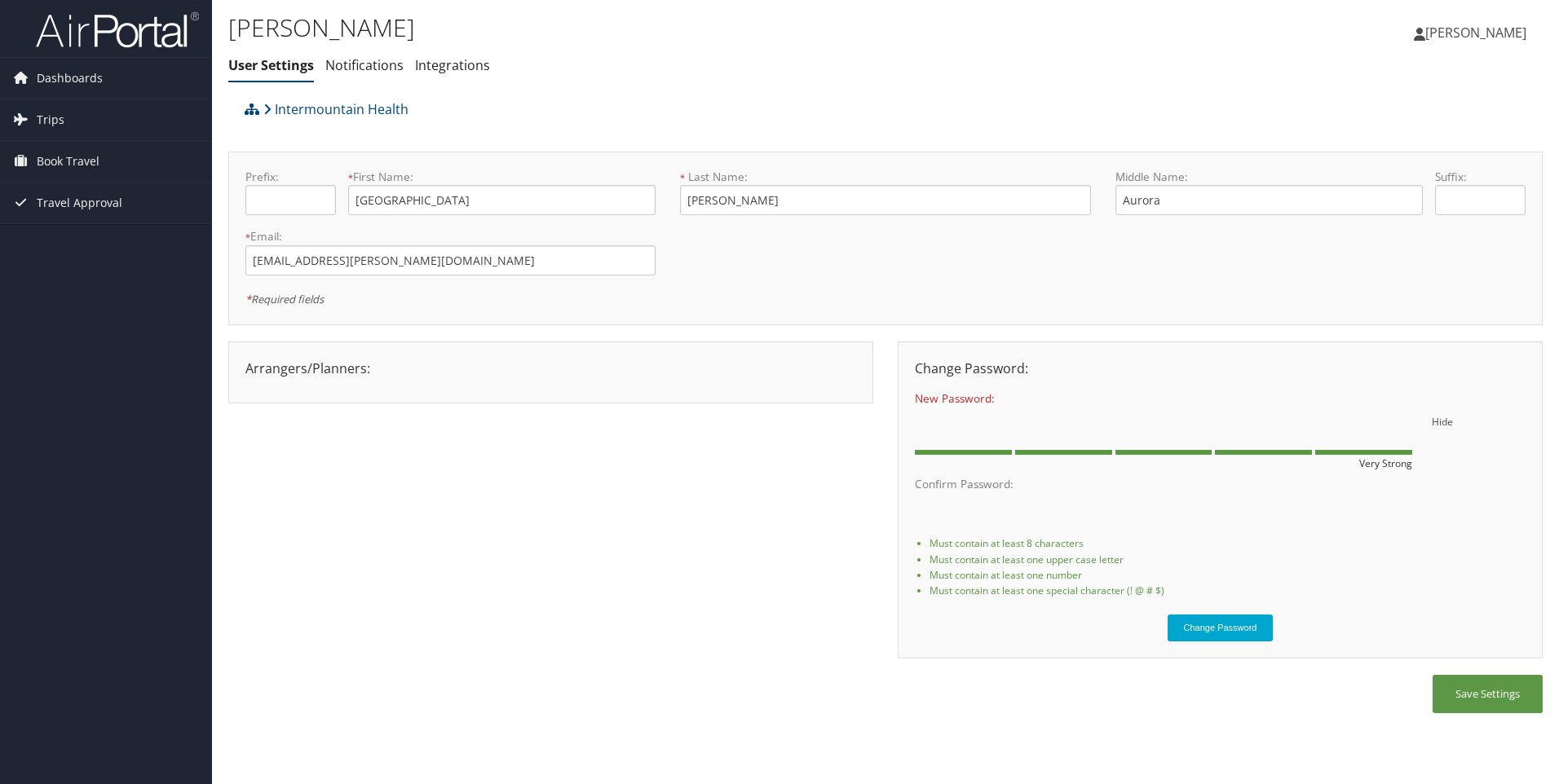
click at [1460, 548] on li "Must contain at least 8 characters" at bounding box center [1228, 543] width 596 height 16
click at [1182, 628] on button "Change Password" at bounding box center [1220, 627] width 106 height 27
click at [53, 74] on span "Dashboards" at bounding box center [70, 78] width 66 height 41
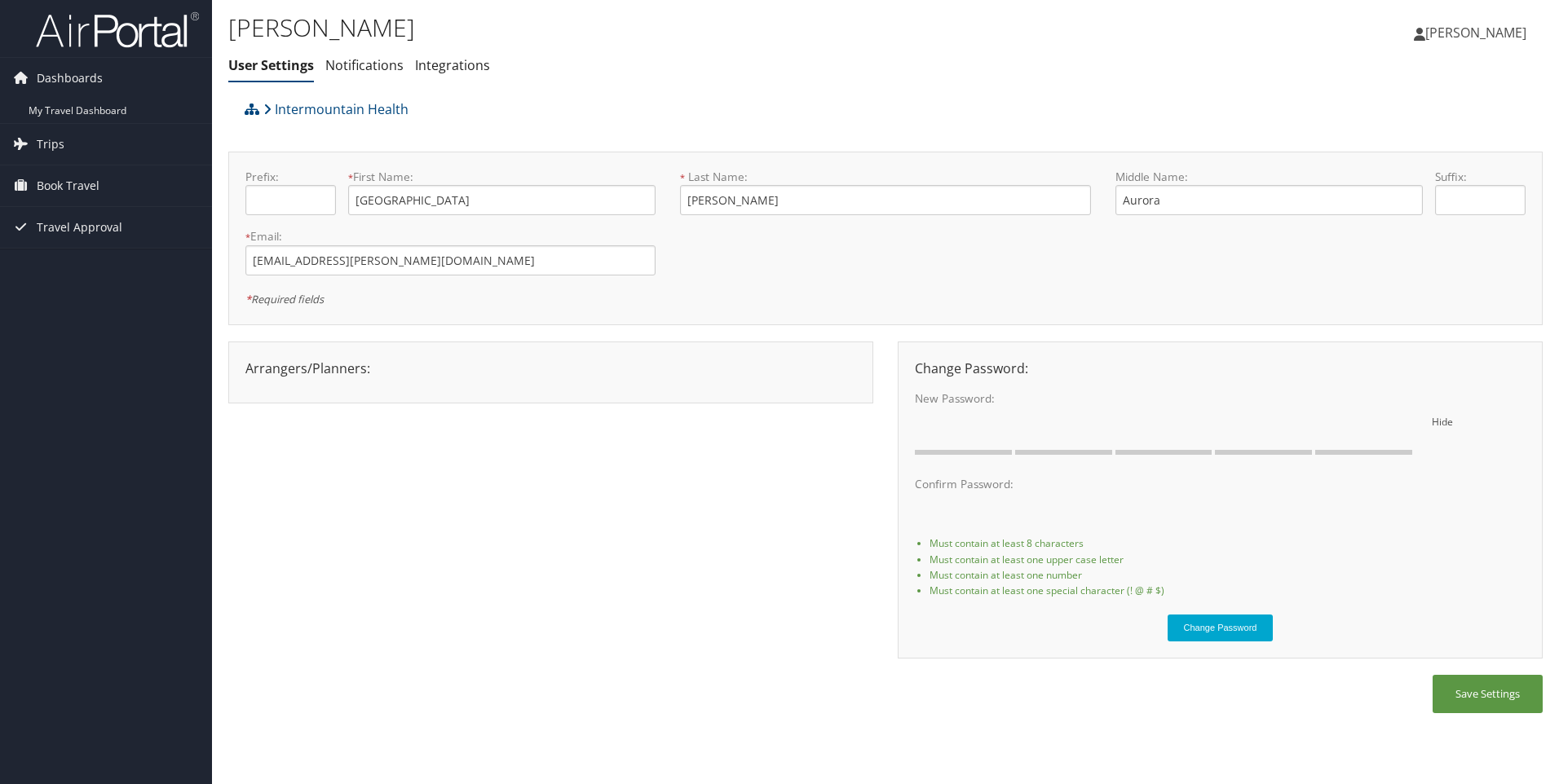
click at [1443, 26] on span "[PERSON_NAME]" at bounding box center [1475, 33] width 101 height 18
click at [1422, 117] on link "Travel Agency Contacts" at bounding box center [1434, 117] width 182 height 28
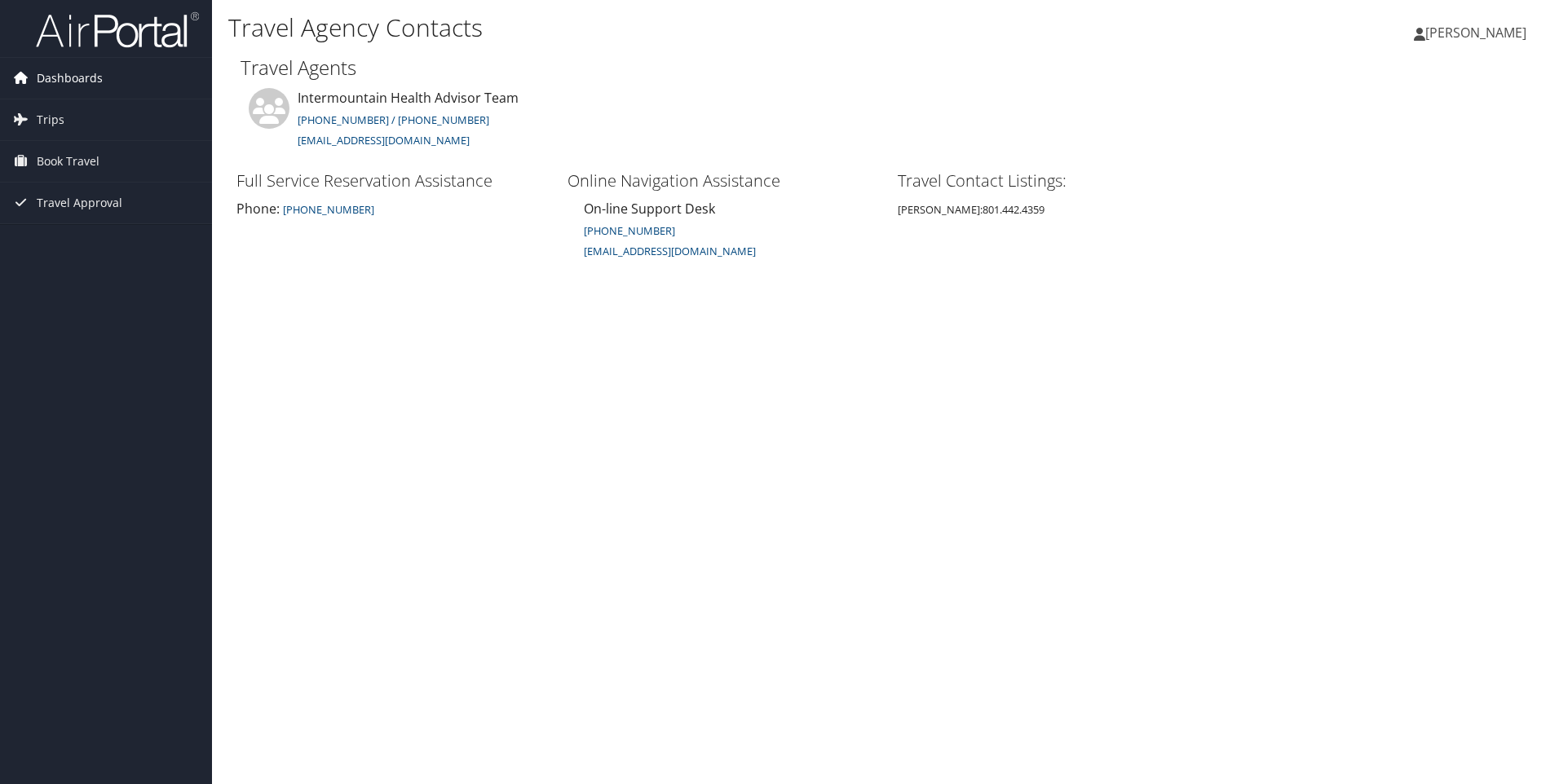
click at [72, 74] on span "Dashboards" at bounding box center [70, 78] width 66 height 41
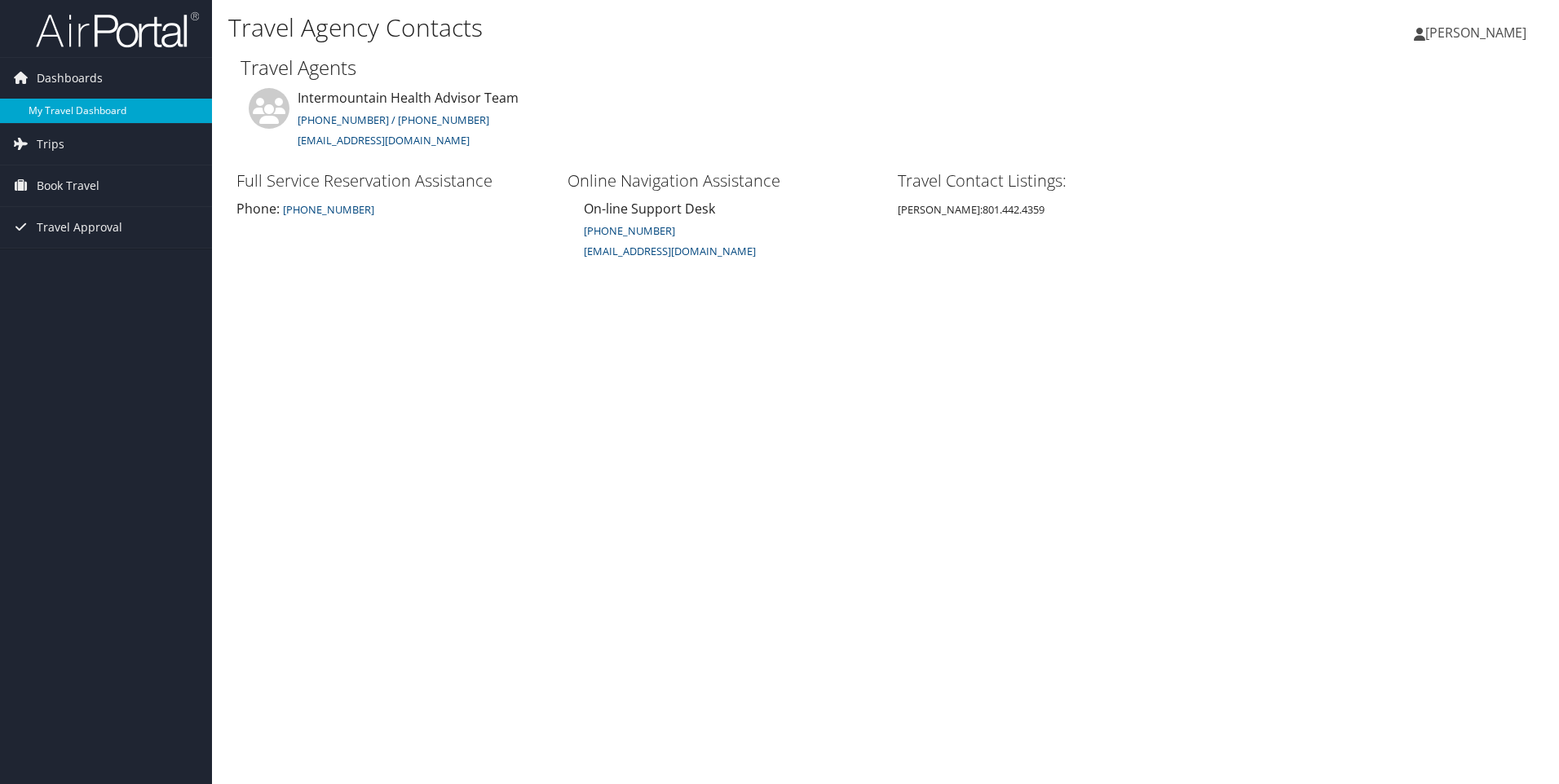
click at [90, 111] on link "My Travel Dashboard" at bounding box center [106, 111] width 212 height 25
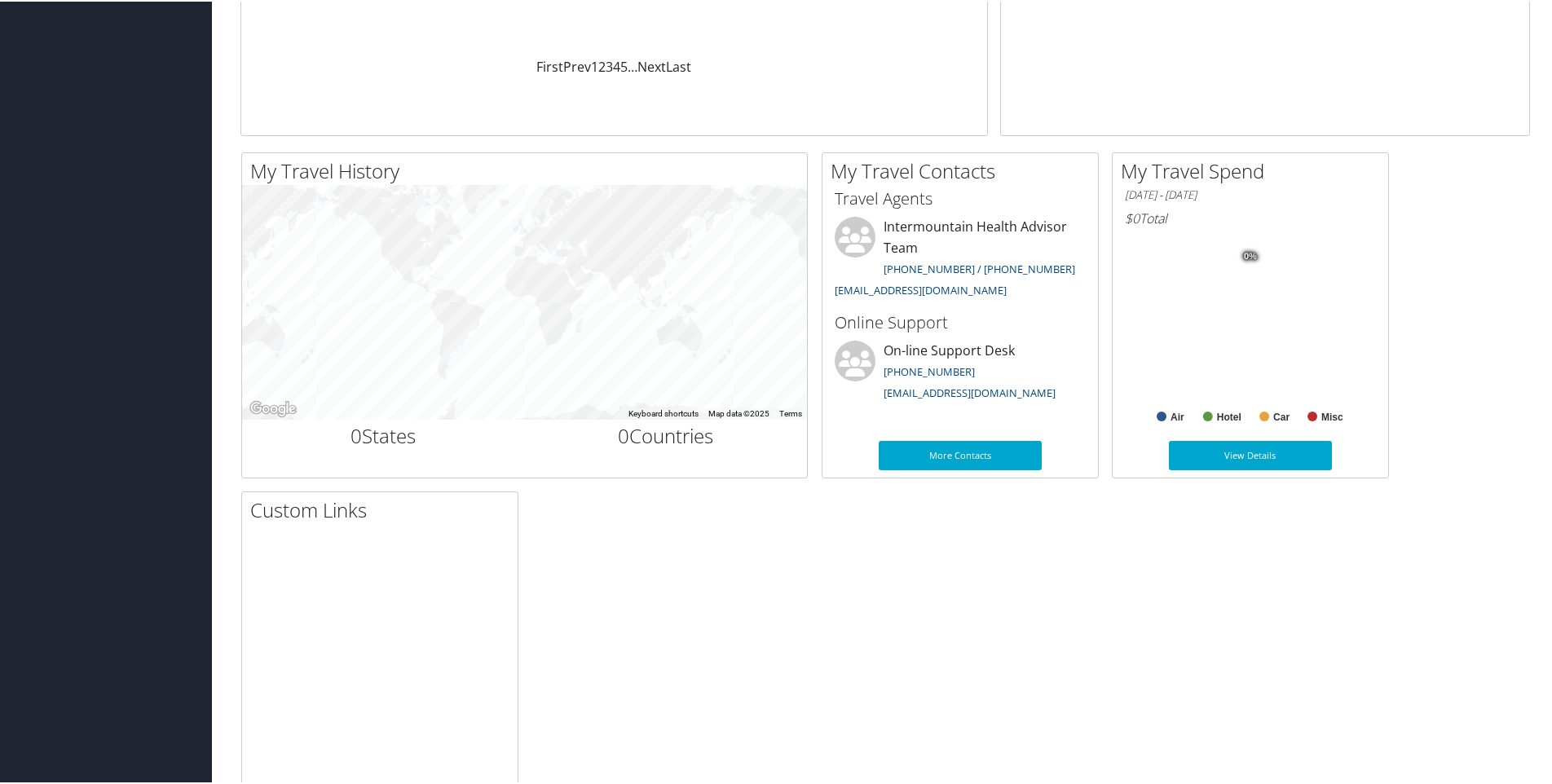
scroll to position [464, 0]
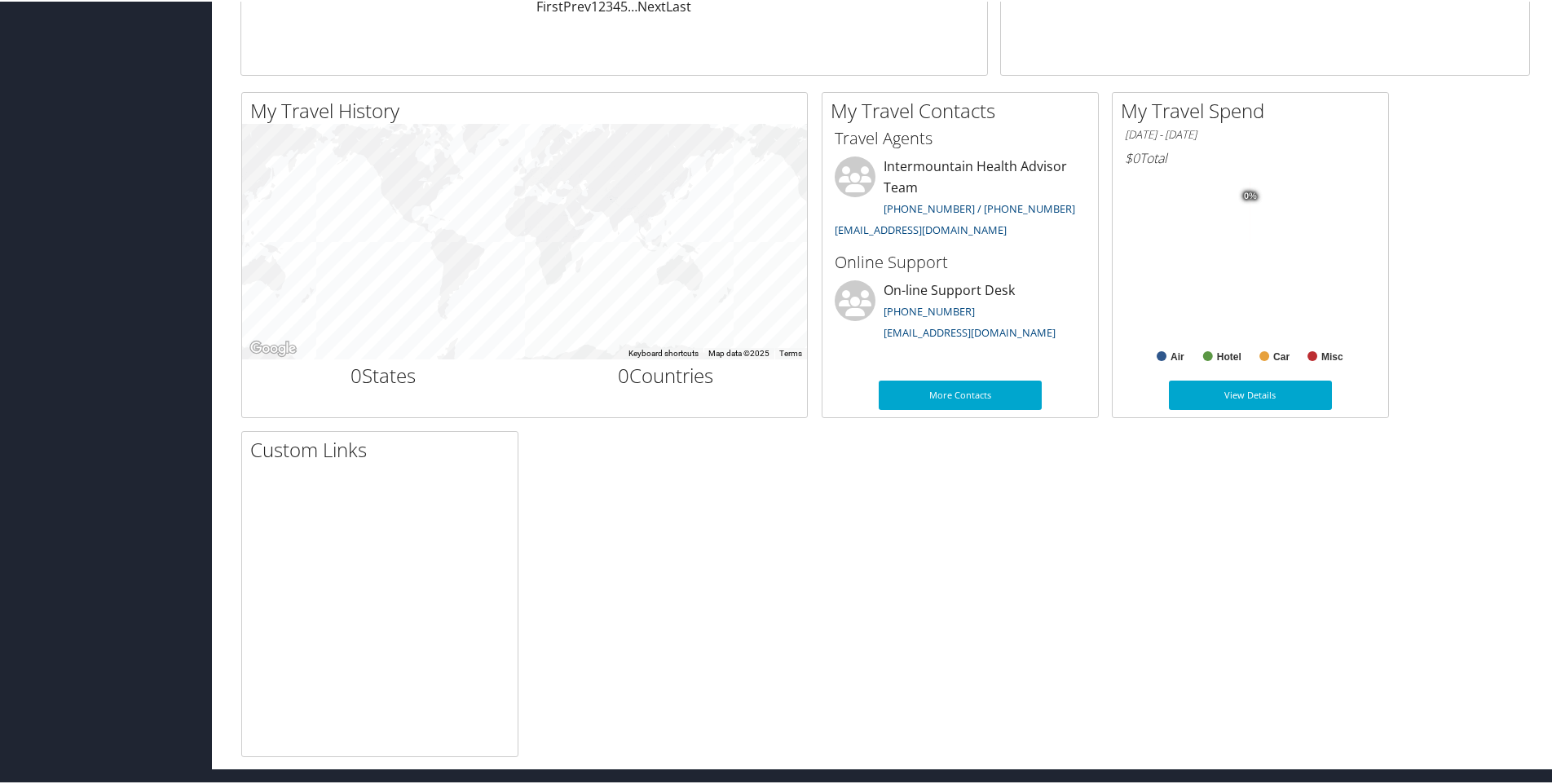
click at [317, 451] on h2 "Custom Links" at bounding box center [384, 448] width 268 height 28
click at [328, 520] on div at bounding box center [380, 631] width 276 height 305
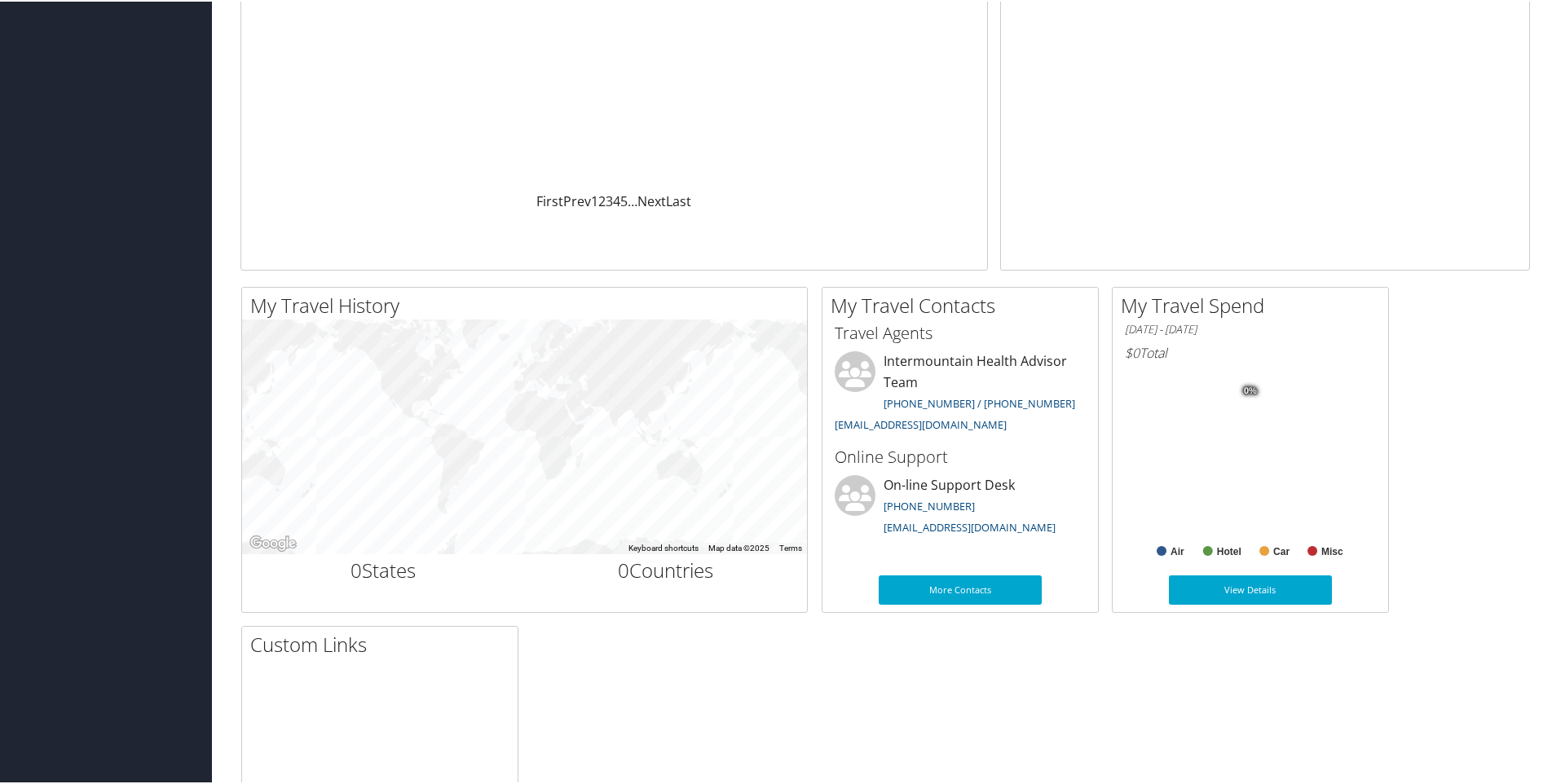
scroll to position [0, 0]
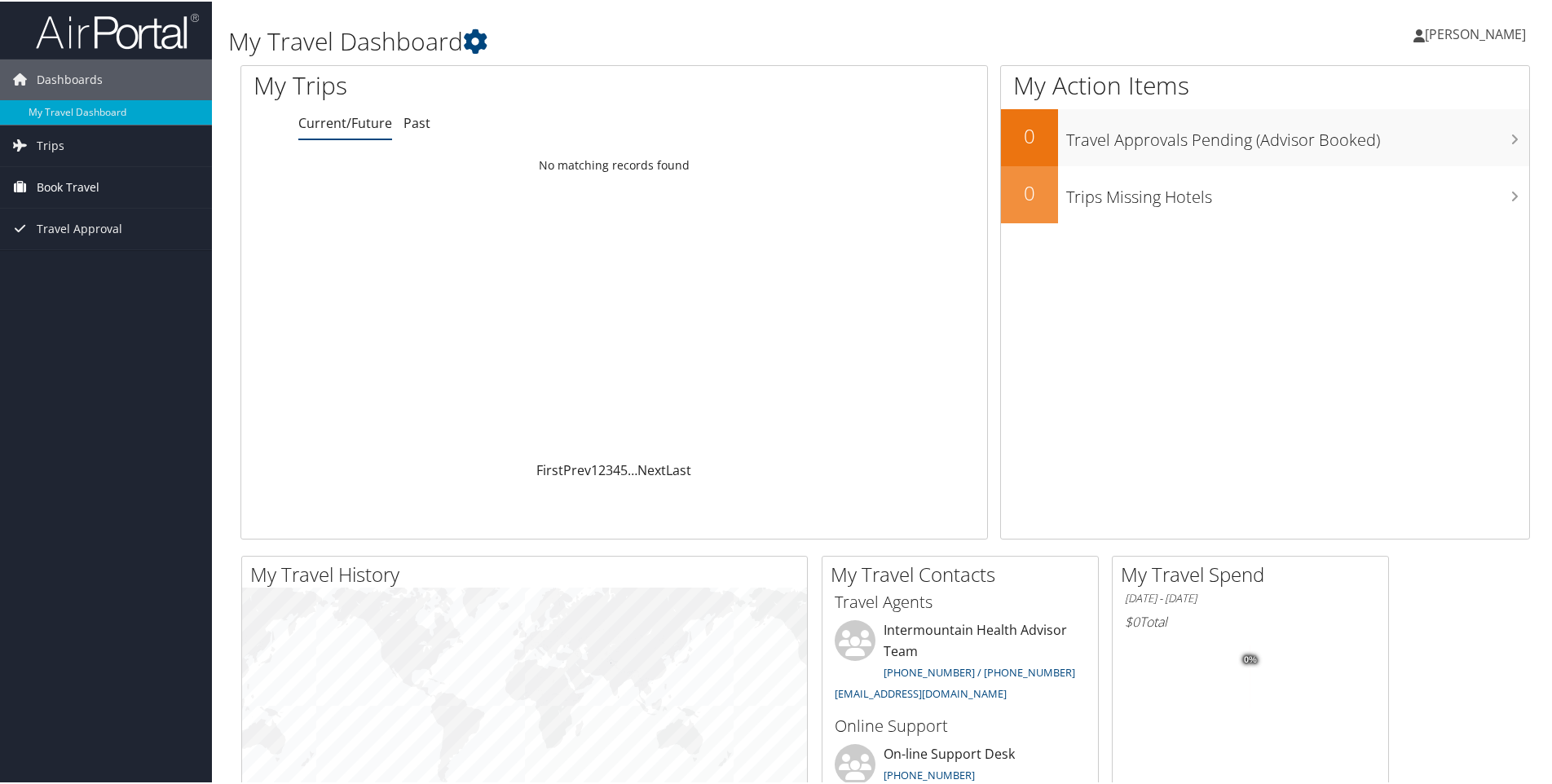
click at [93, 180] on span "Book Travel" at bounding box center [68, 186] width 62 height 41
click at [122, 302] on link "Travel Approval" at bounding box center [106, 300] width 212 height 41
click at [67, 141] on link "Trips" at bounding box center [106, 144] width 212 height 41
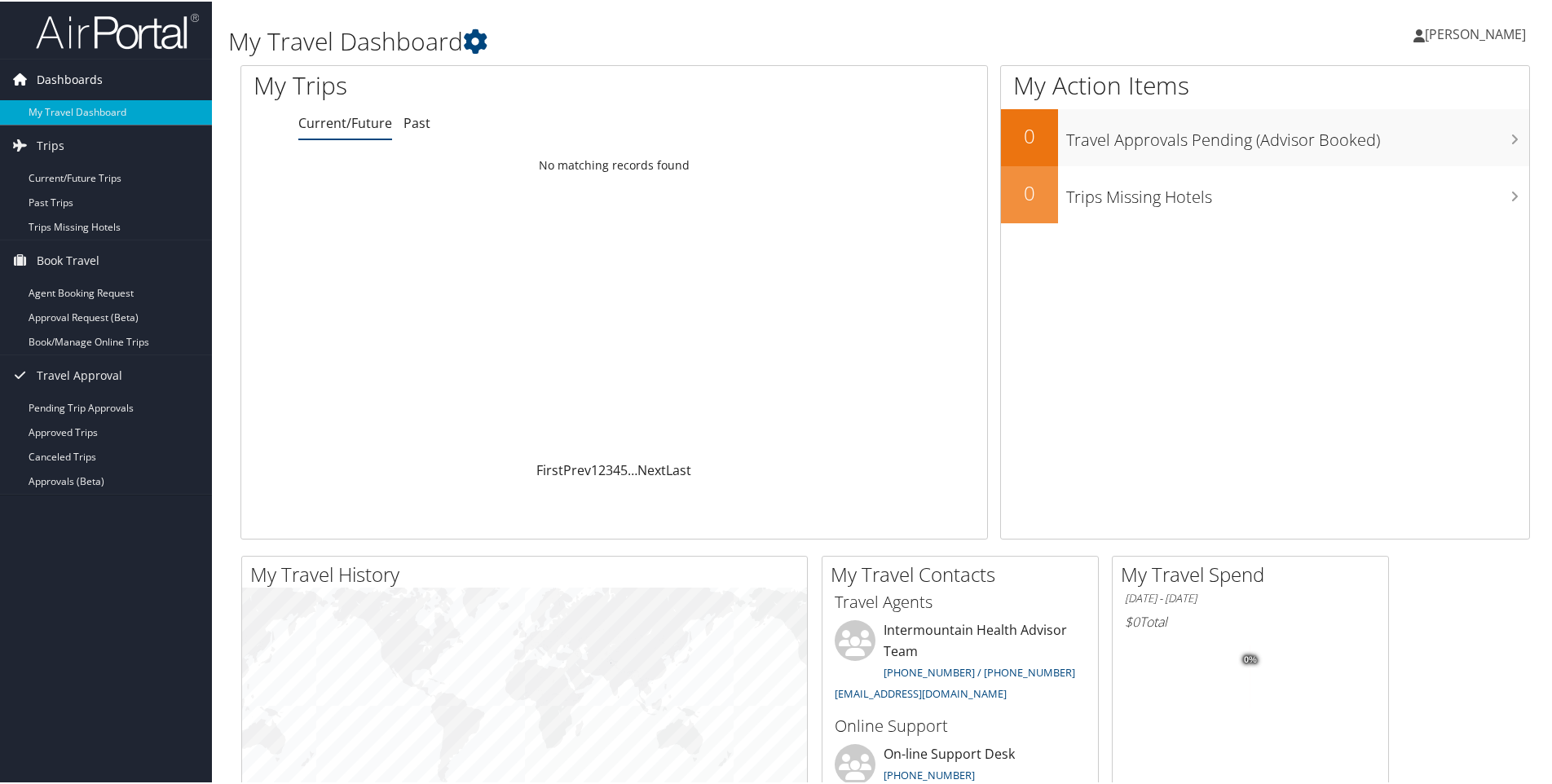
click at [53, 74] on span "Dashboards" at bounding box center [70, 78] width 66 height 41
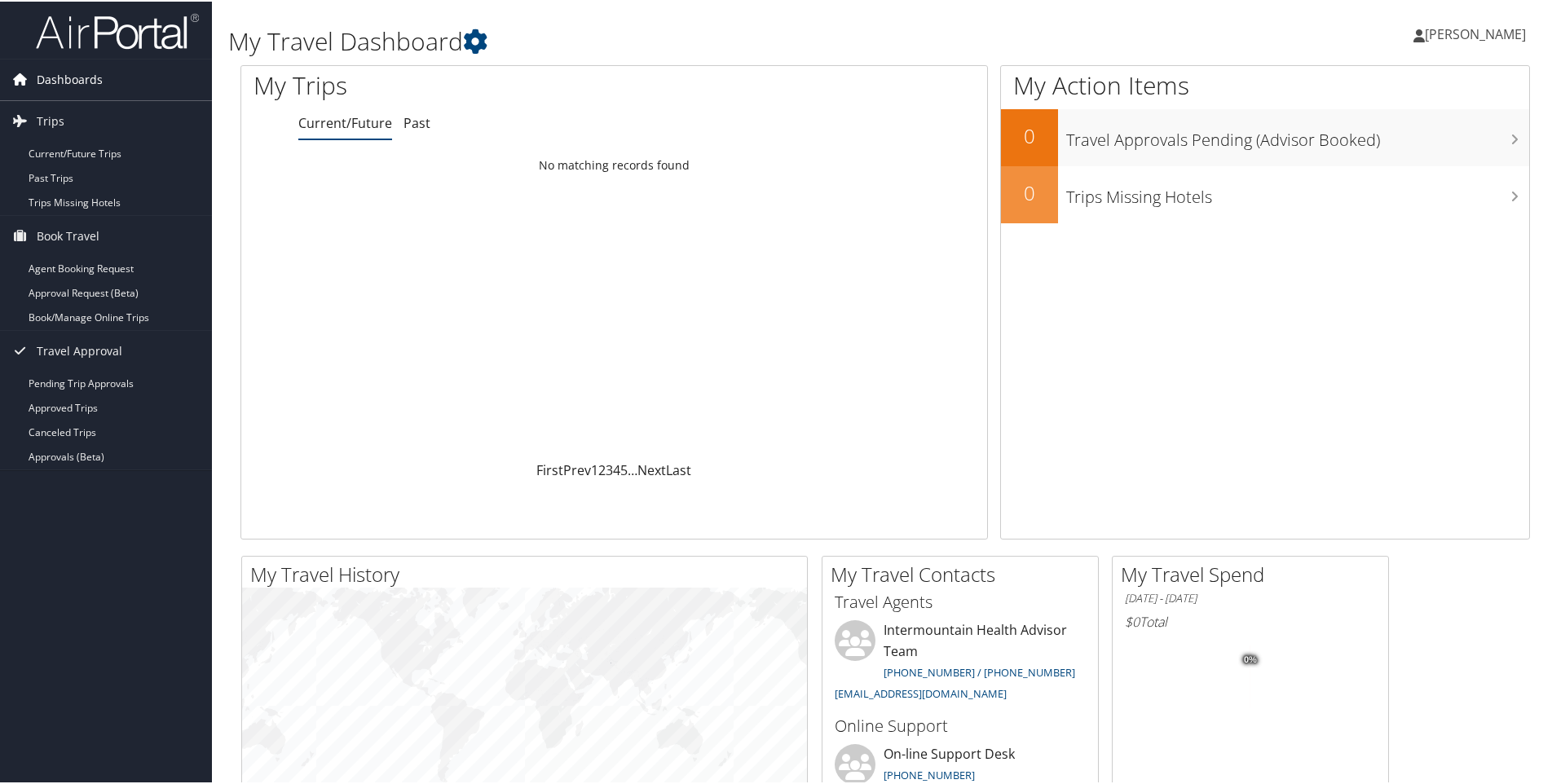
click at [53, 74] on span "Dashboards" at bounding box center [70, 78] width 66 height 41
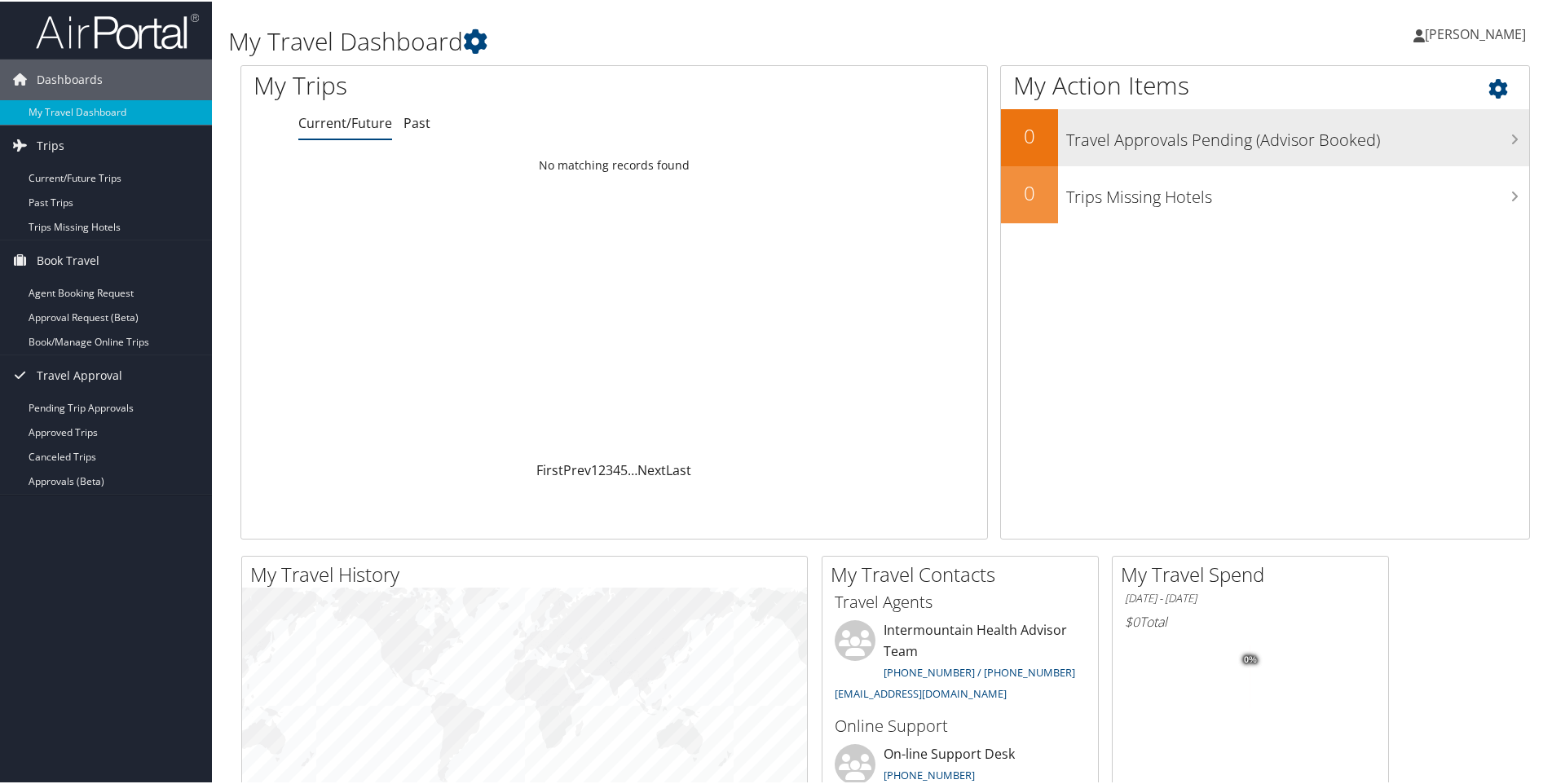
click at [1379, 135] on h3 "Travel Approvals Pending (Advisor Booked)" at bounding box center [1297, 135] width 463 height 31
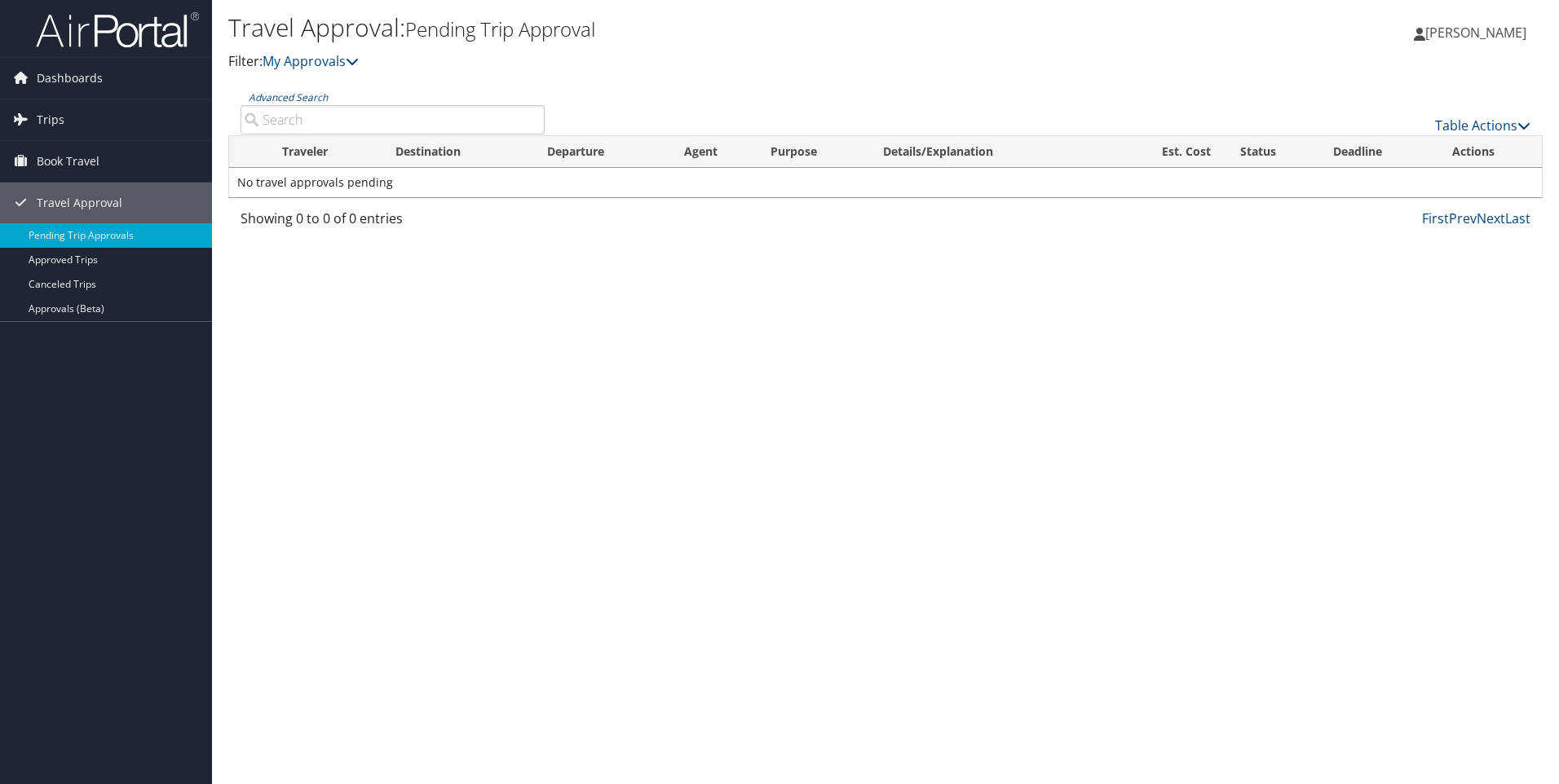
click at [1476, 37] on span "[PERSON_NAME]" at bounding box center [1475, 33] width 101 height 18
click at [1370, 87] on link "My Settings" at bounding box center [1434, 89] width 182 height 28
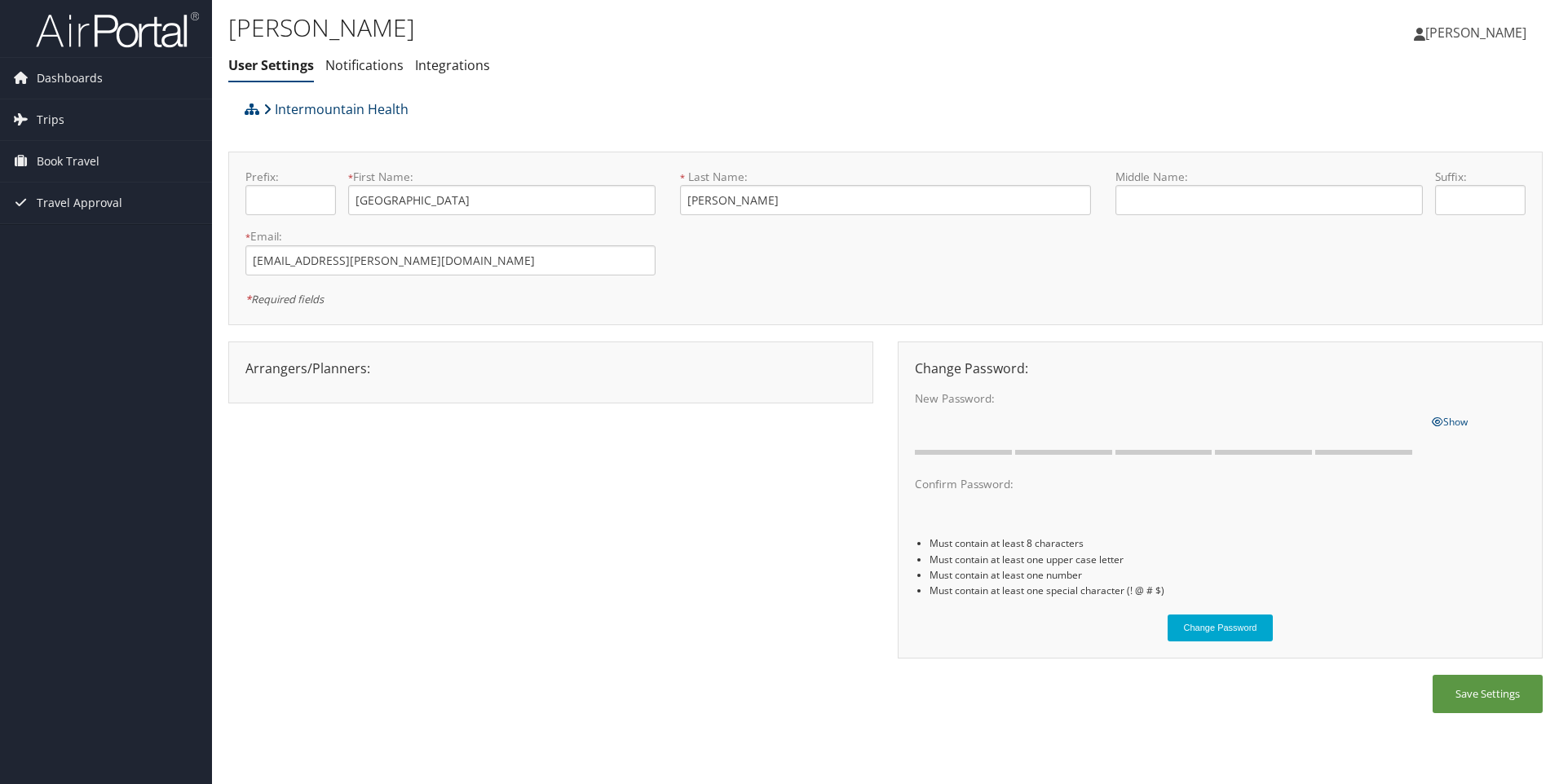
click at [312, 107] on link "Intermountain Health" at bounding box center [336, 109] width 145 height 33
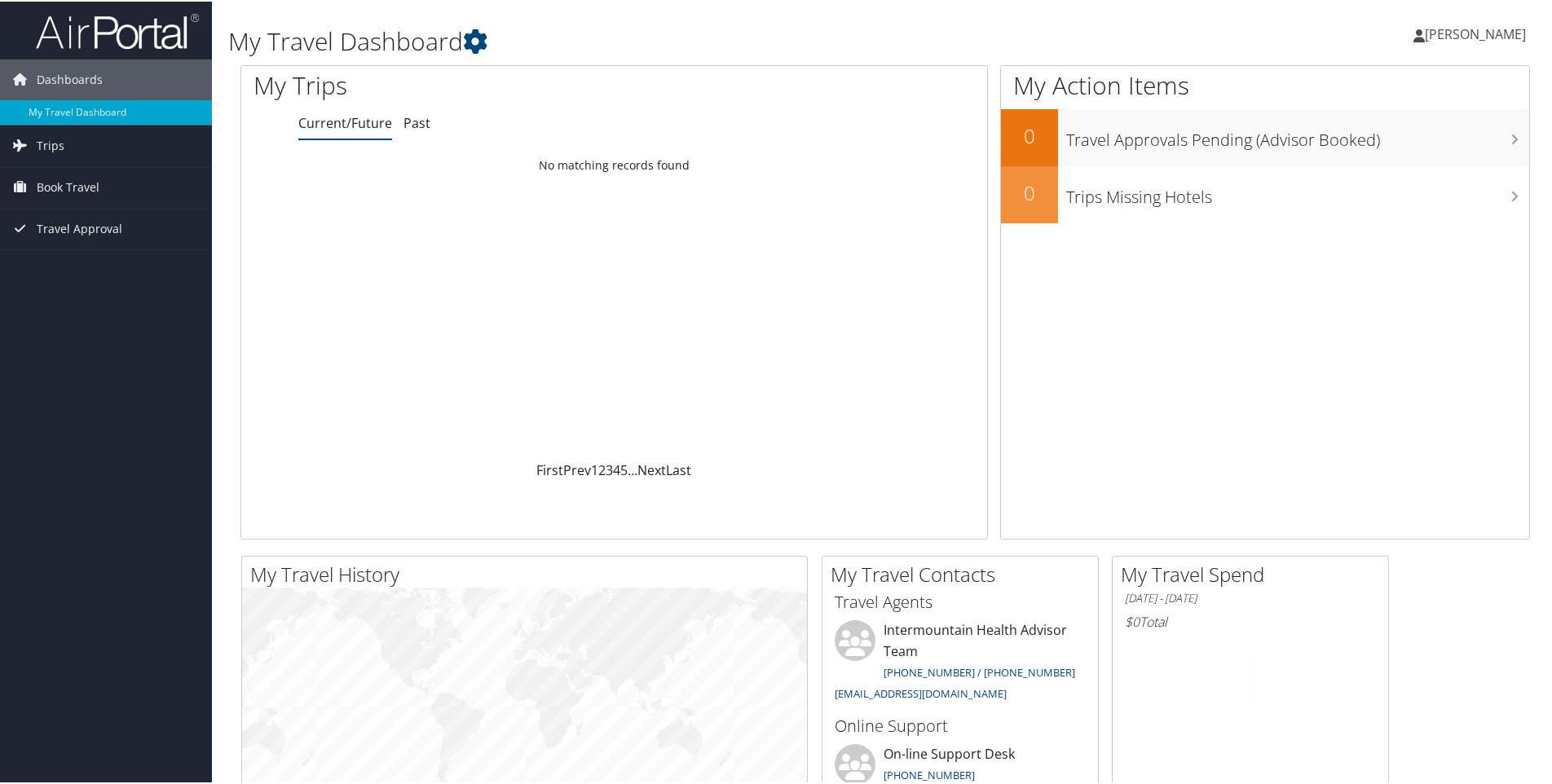
click at [1513, 36] on span "[PERSON_NAME]" at bounding box center [1475, 33] width 101 height 18
click at [1394, 91] on link "My Settings" at bounding box center [1431, 89] width 181 height 28
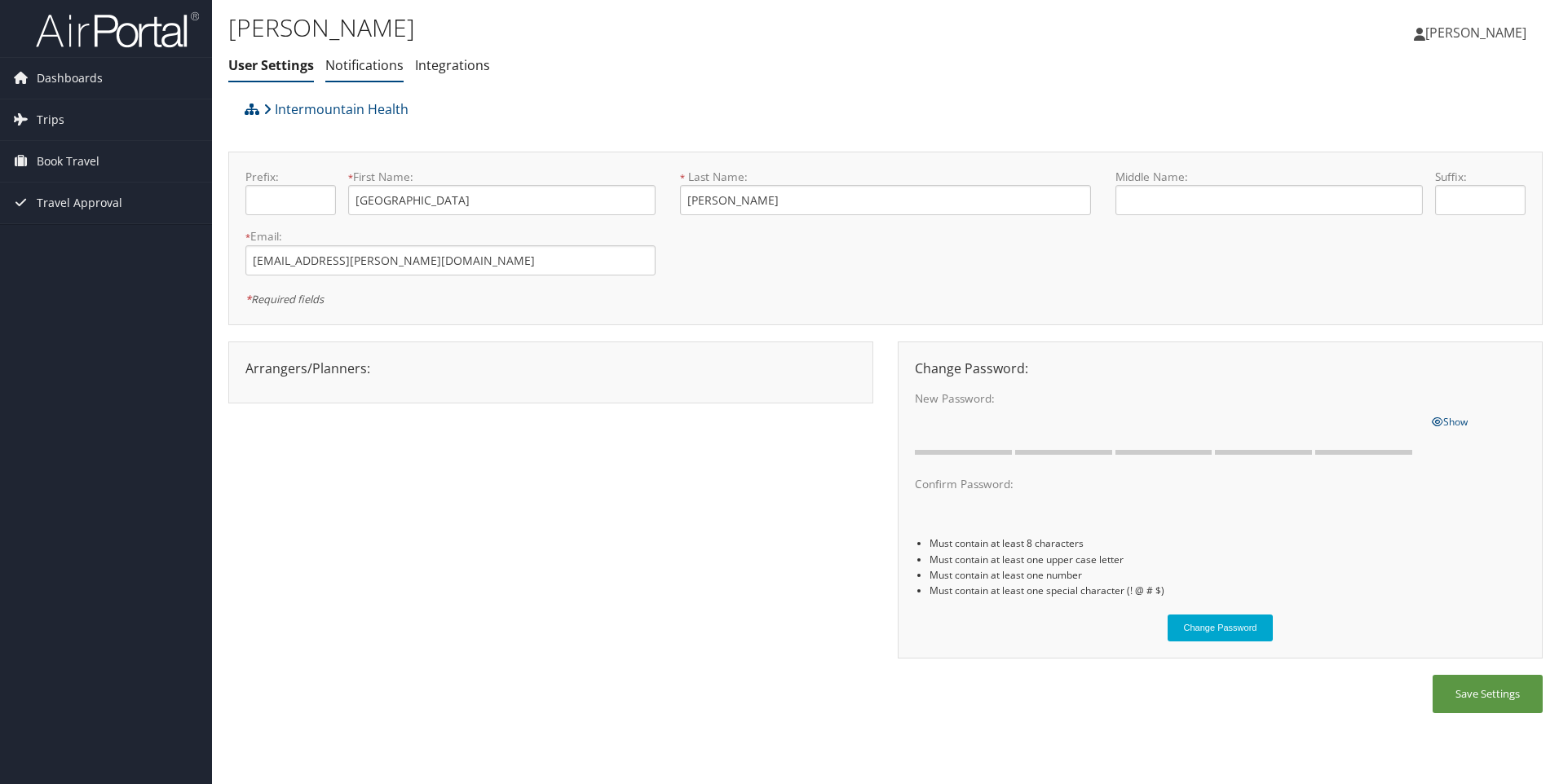
click at [356, 55] on li "Notifications" at bounding box center [364, 66] width 78 height 30
click at [361, 71] on link "Notifications" at bounding box center [364, 65] width 78 height 18
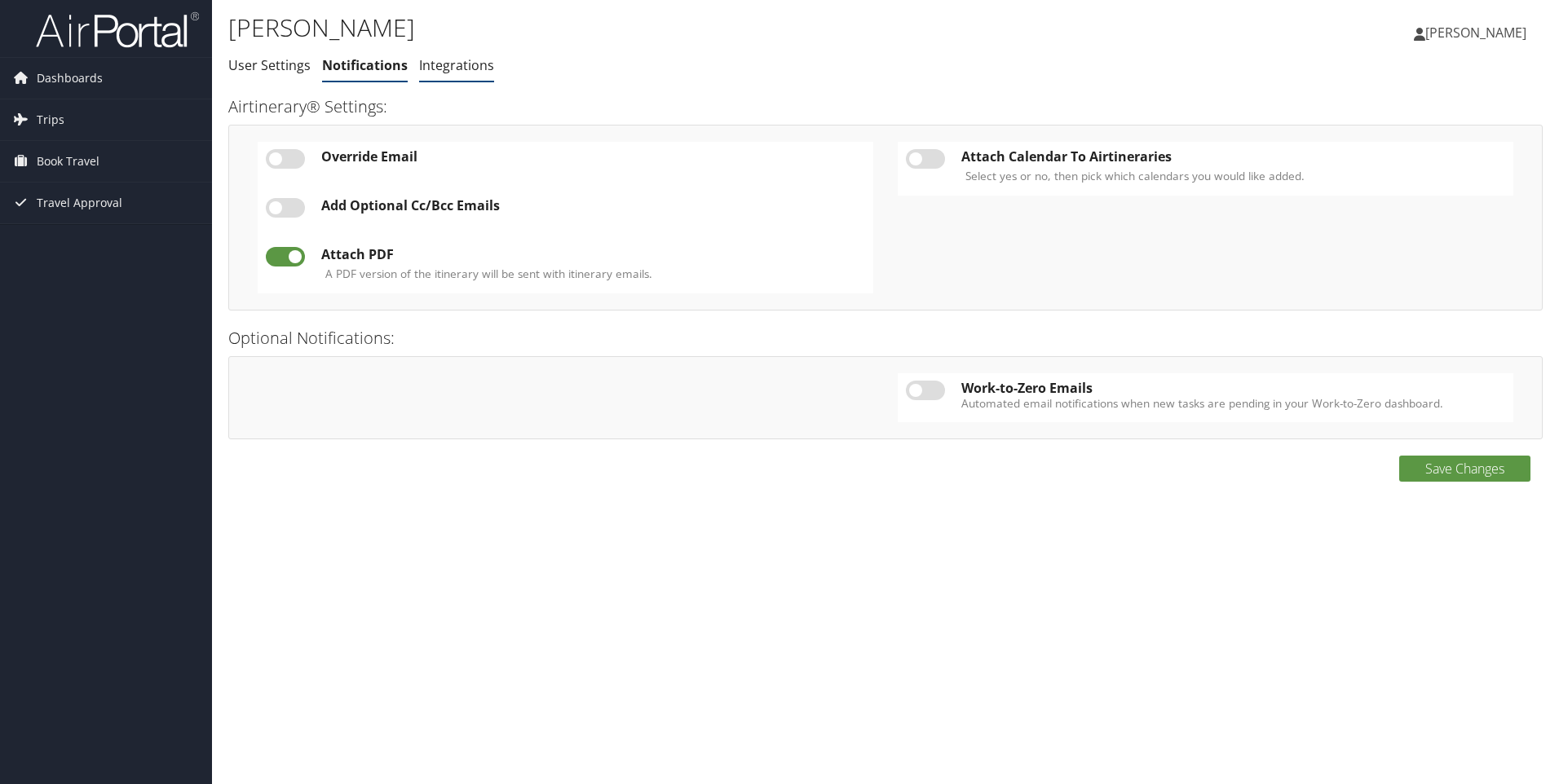
click at [460, 63] on link "Integrations" at bounding box center [456, 65] width 75 height 18
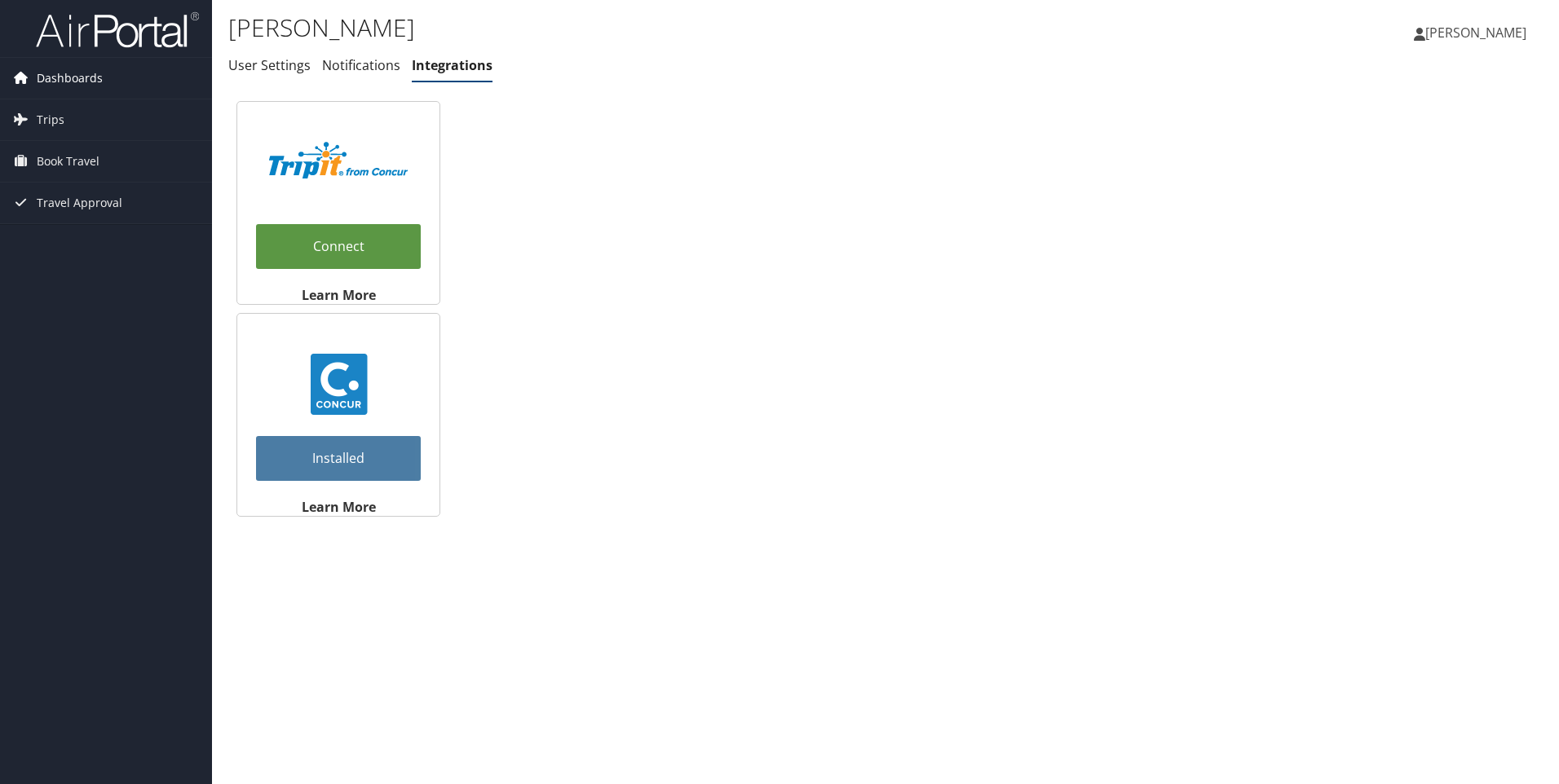
click at [98, 84] on span "Dashboards" at bounding box center [70, 78] width 66 height 41
click at [1474, 34] on span "[PERSON_NAME]" at bounding box center [1475, 33] width 101 height 18
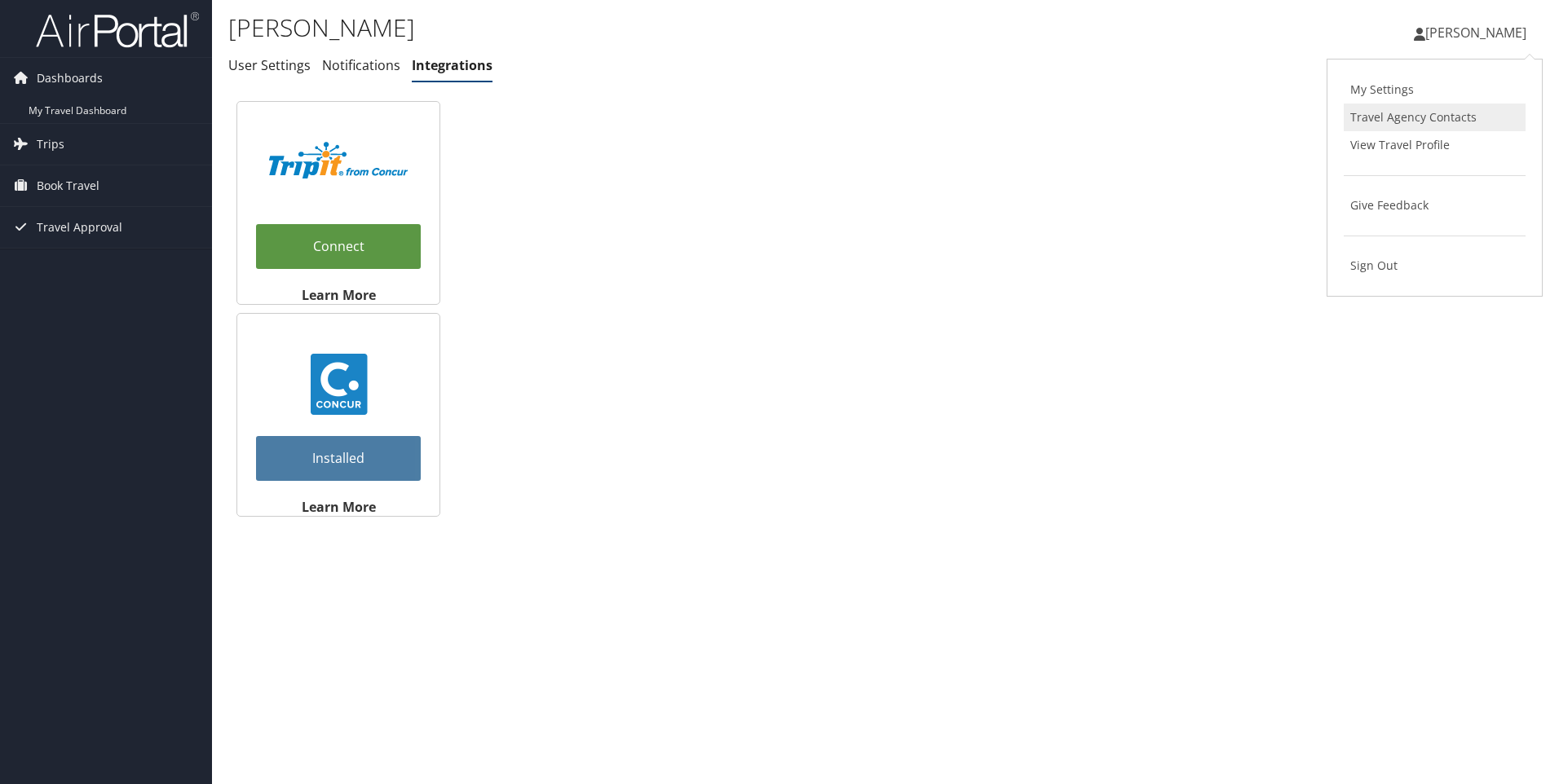
click at [1419, 126] on link "Travel Agency Contacts" at bounding box center [1434, 117] width 182 height 28
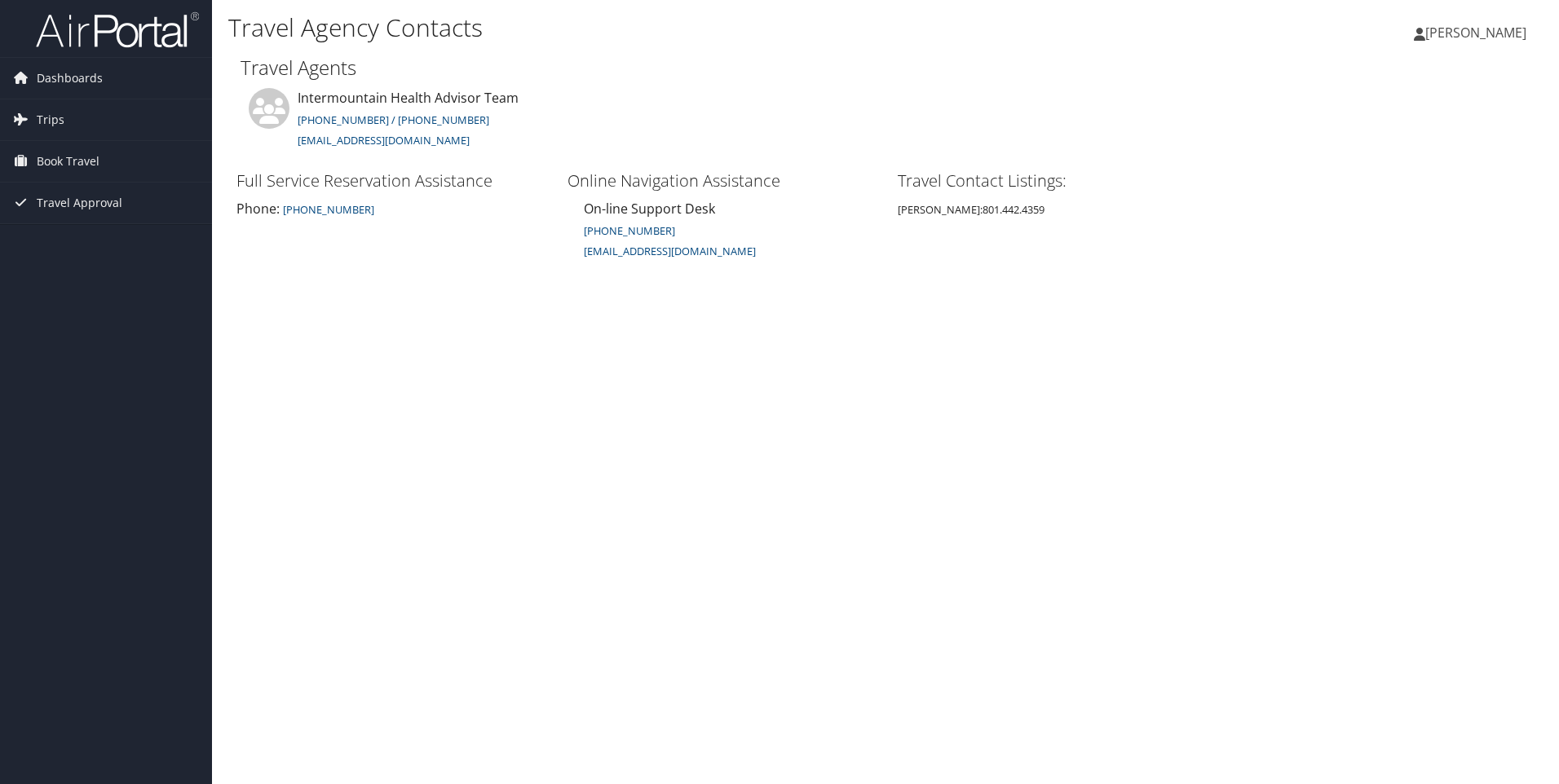
click at [1489, 30] on span "[PERSON_NAME]" at bounding box center [1475, 33] width 101 height 18
click at [1426, 146] on link "View Travel Profile" at bounding box center [1434, 145] width 182 height 28
click at [1468, 34] on span "[PERSON_NAME]" at bounding box center [1475, 33] width 101 height 18
click at [1391, 141] on link "View Travel Profile" at bounding box center [1434, 145] width 182 height 28
